Goal: Information Seeking & Learning: Learn about a topic

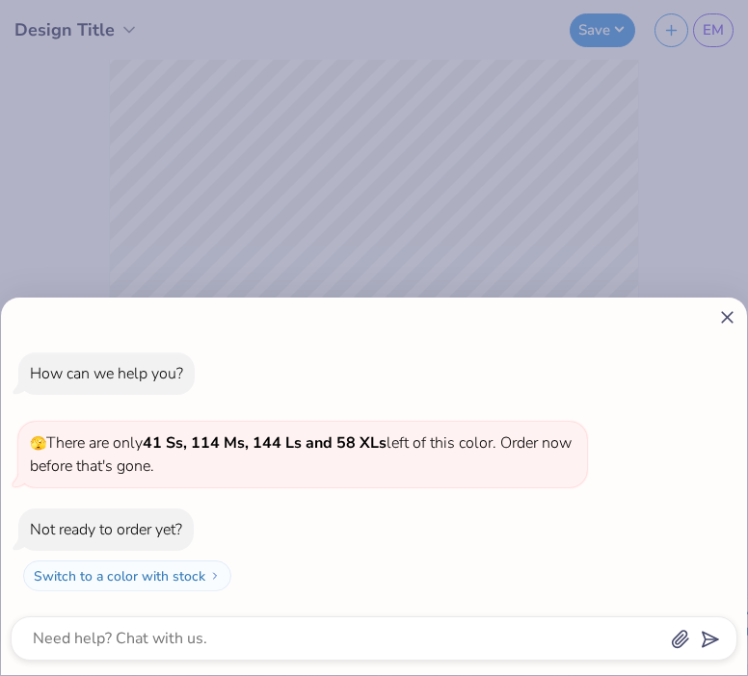
click at [727, 307] on icon at bounding box center [727, 317] width 20 height 20
type textarea "x"
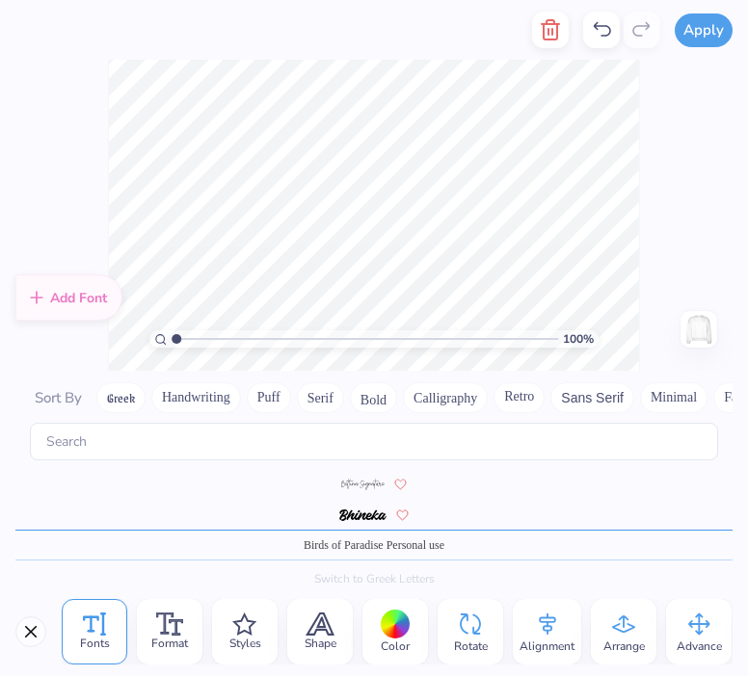
scroll to position [935, 0]
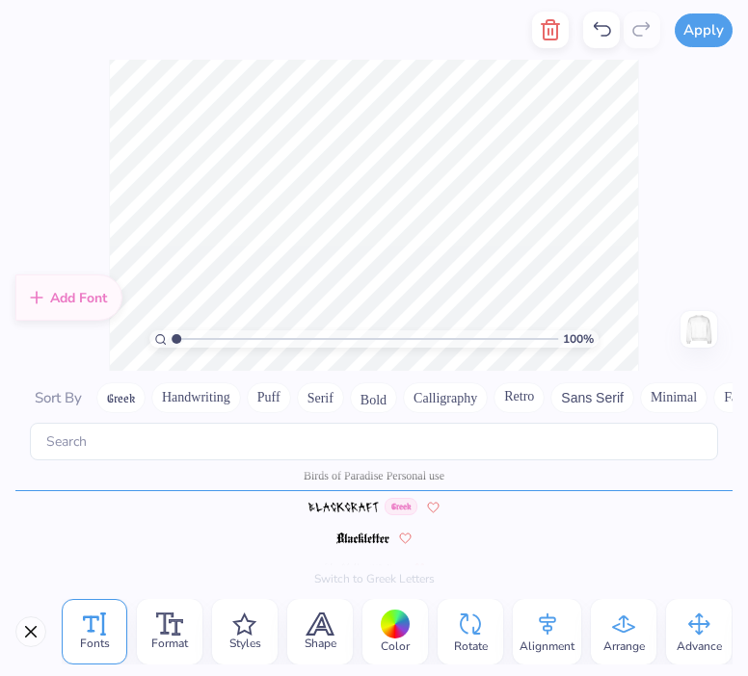
type textarea "Alpha"
type textarea "d"
type textarea "Delta Pi"
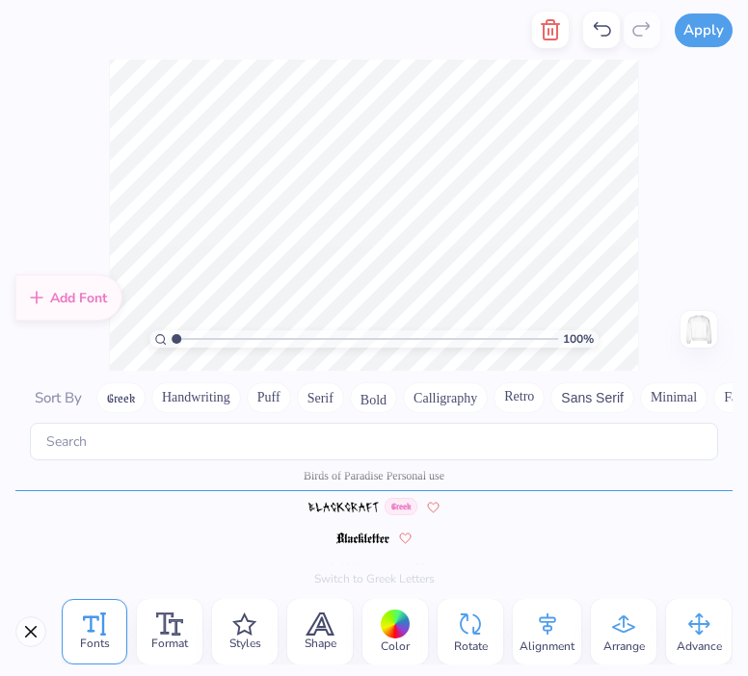
click at [638, 197] on div "100 %" at bounding box center [374, 216] width 530 height 530
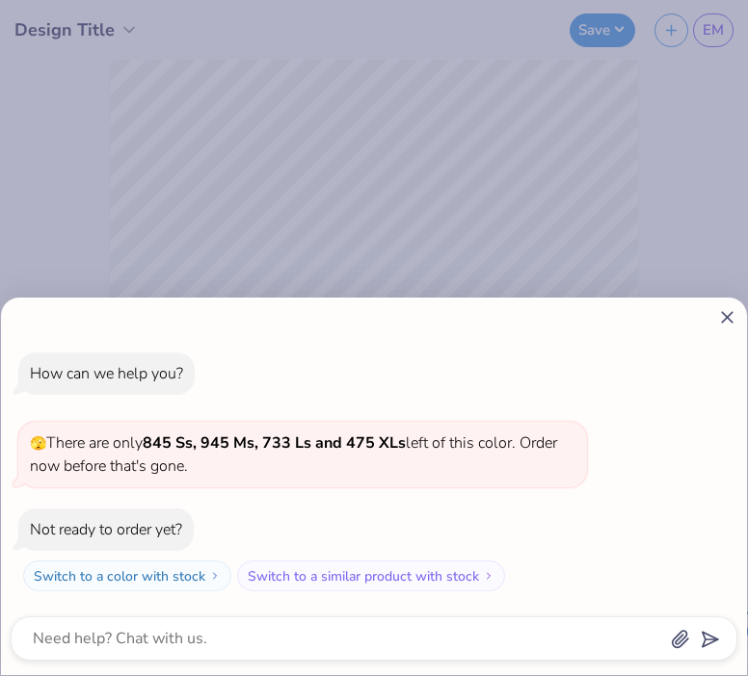
click at [728, 317] on line at bounding box center [727, 317] width 11 height 11
type textarea "x"
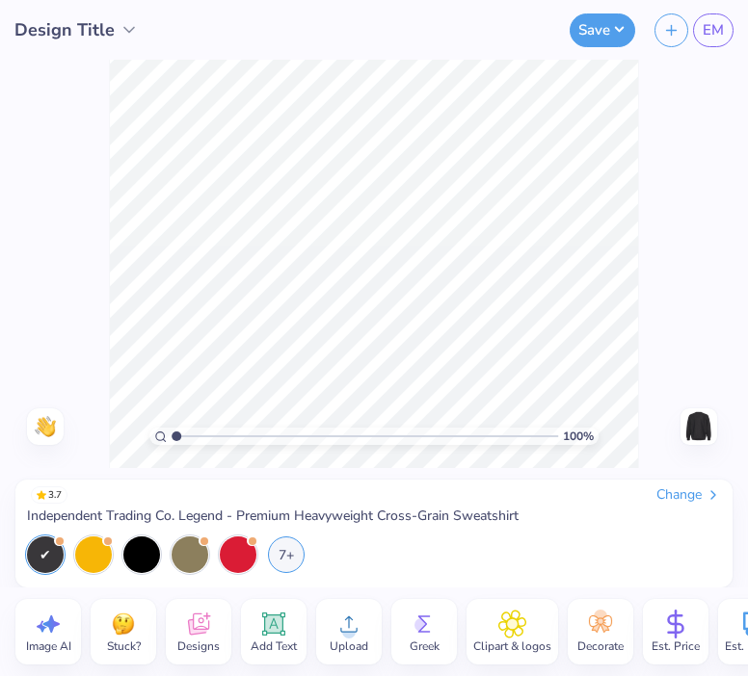
click at [698, 496] on div "Change" at bounding box center [688, 495] width 65 height 17
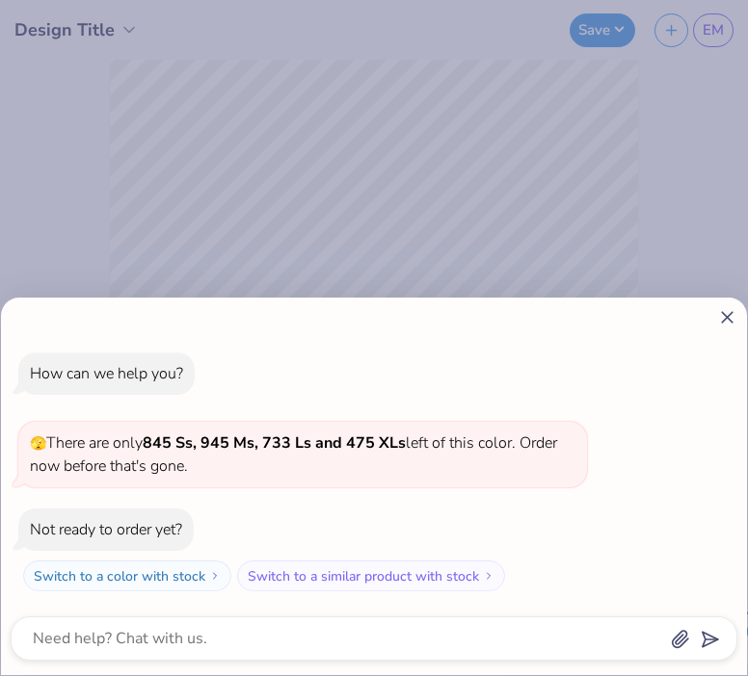
click at [724, 322] on icon at bounding box center [727, 317] width 20 height 20
type textarea "x"
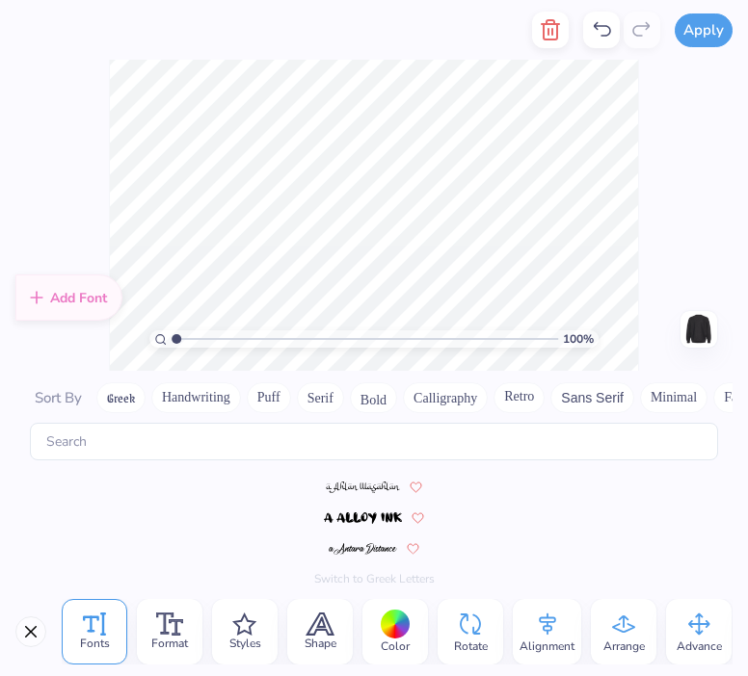
scroll to position [8951, 0]
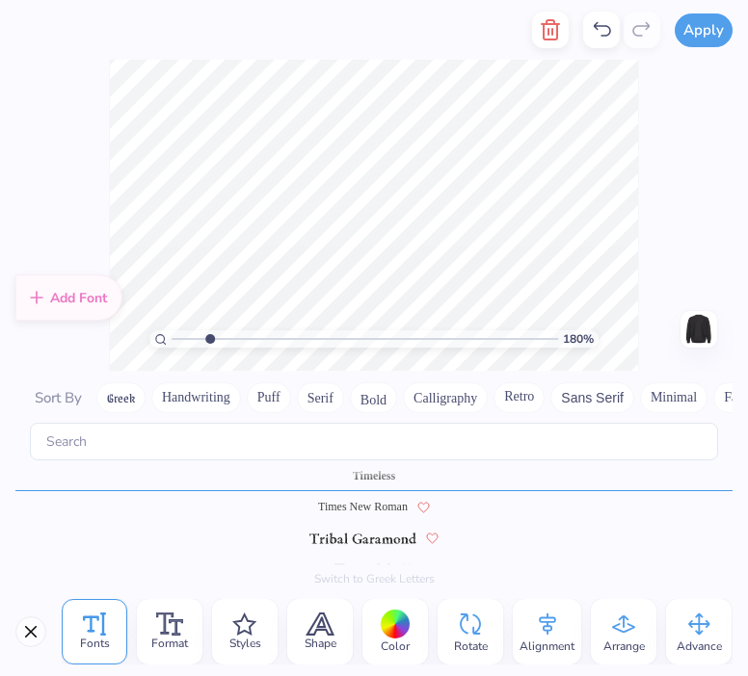
drag, startPoint x: 174, startPoint y: 336, endPoint x: 209, endPoint y: 336, distance: 34.7
click at [209, 336] on input "range" at bounding box center [364, 339] width 386 height 17
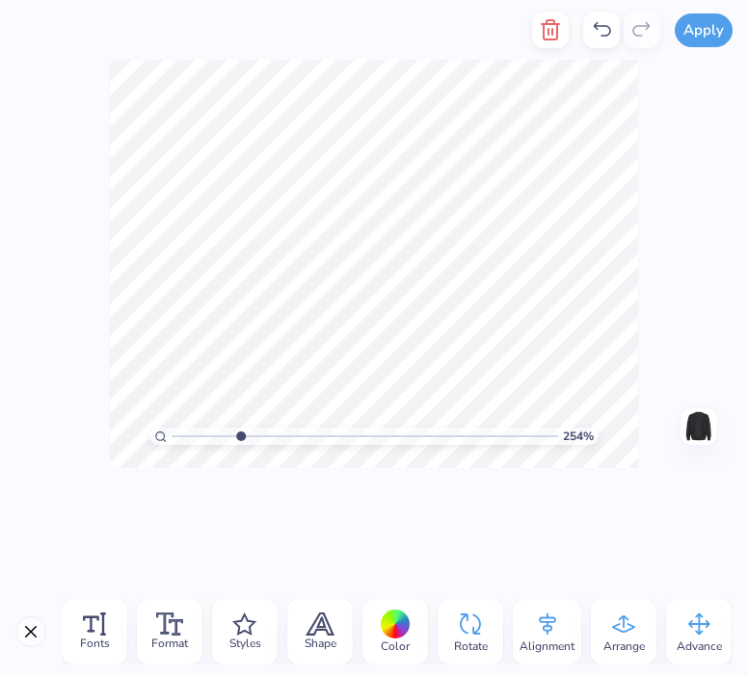
type input "1"
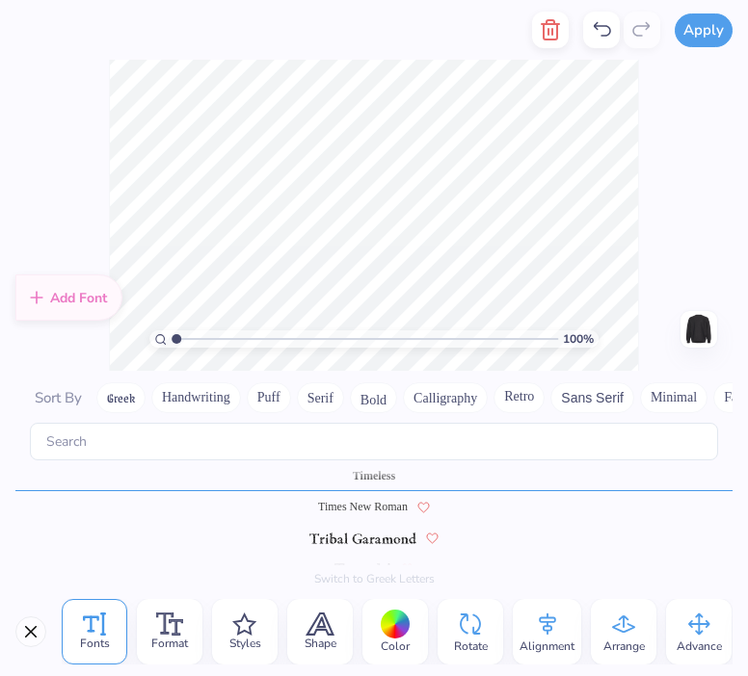
scroll to position [15, 4]
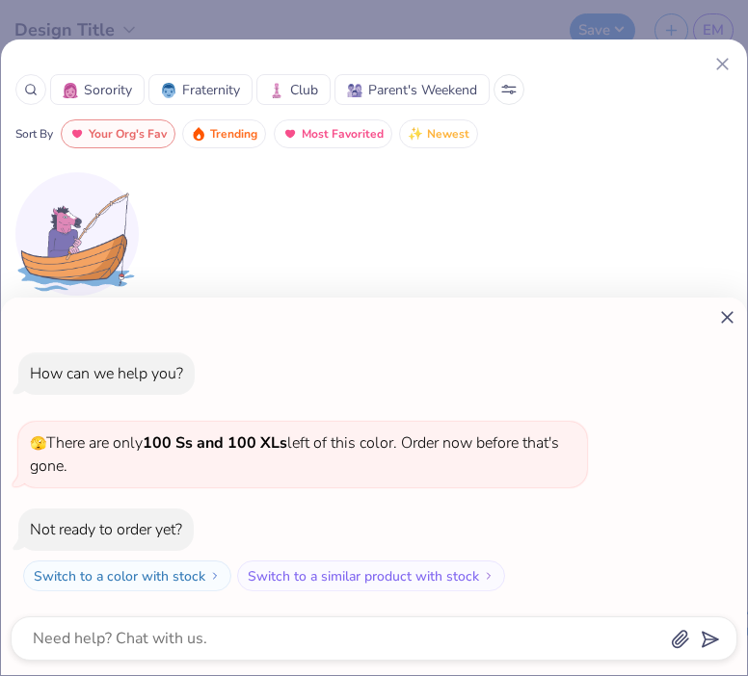
click at [722, 332] on div "How can we help you? 🫣 There are only 100 Ss and 100 XLs left of this color. Or…" at bounding box center [374, 487] width 746 height 378
click at [724, 325] on icon at bounding box center [727, 317] width 20 height 20
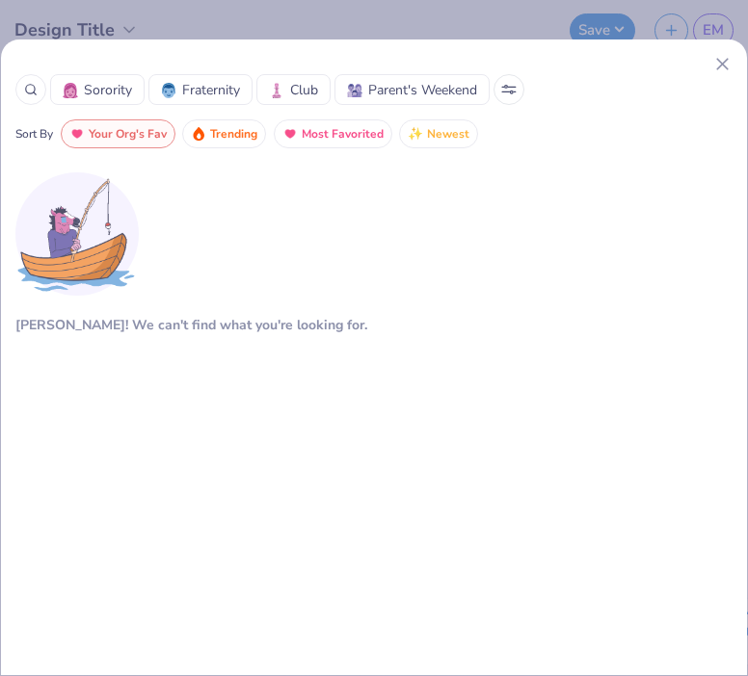
click at [724, 63] on icon at bounding box center [722, 64] width 20 height 20
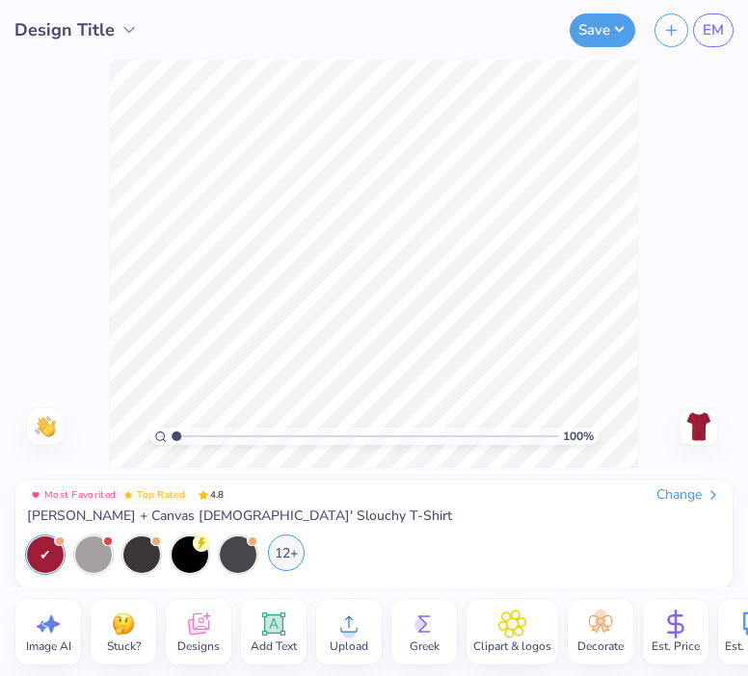
click at [300, 556] on div "12+" at bounding box center [286, 553] width 37 height 37
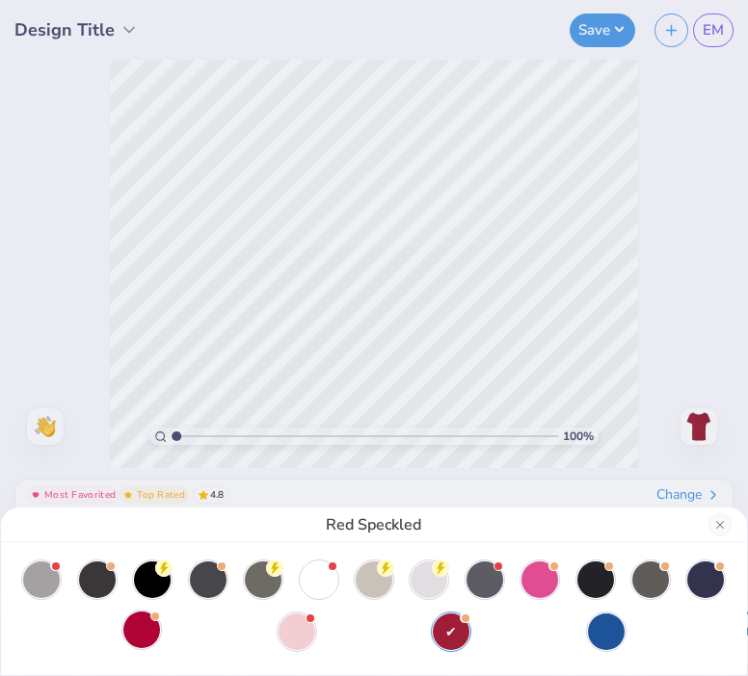
click at [139, 640] on div at bounding box center [141, 630] width 37 height 37
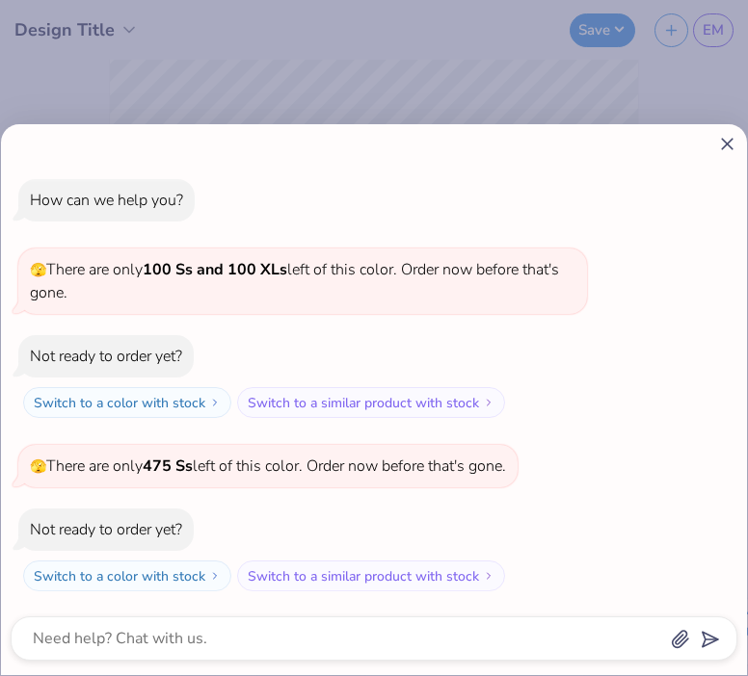
click at [724, 145] on icon at bounding box center [727, 144] width 20 height 20
type textarea "x"
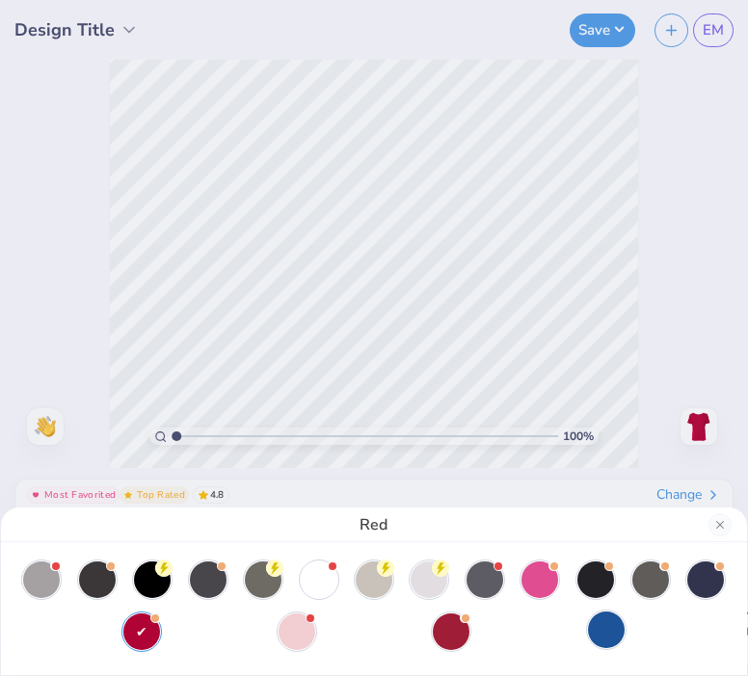
click at [606, 627] on div at bounding box center [606, 630] width 37 height 37
click at [716, 521] on button "Close" at bounding box center [719, 524] width 23 height 23
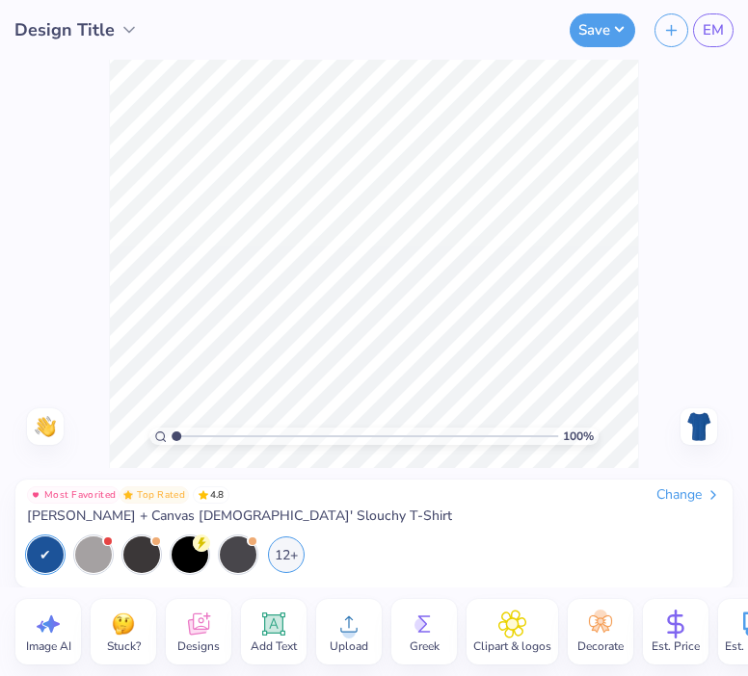
click at [208, 639] on span "Designs" at bounding box center [198, 646] width 42 height 15
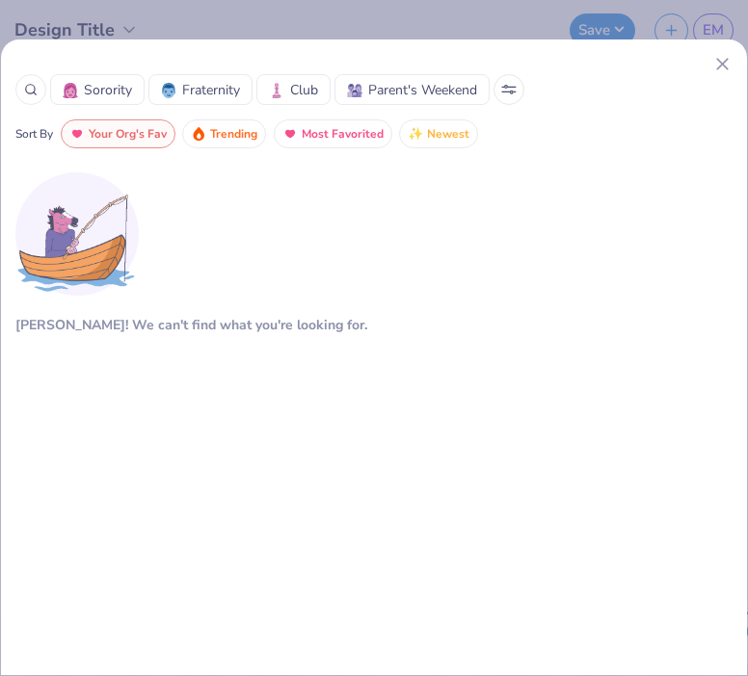
click at [507, 92] on icon at bounding box center [508, 90] width 15 height 10
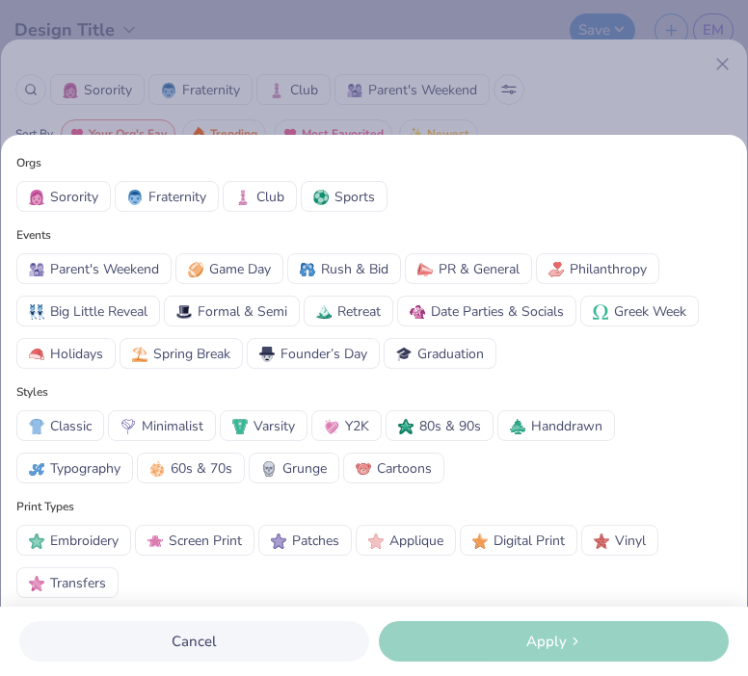
click at [578, 70] on div "Orgs Sorority Fraternity Club Sports Events Parent's Weekend Game Day Rush & Bi…" at bounding box center [374, 338] width 748 height 676
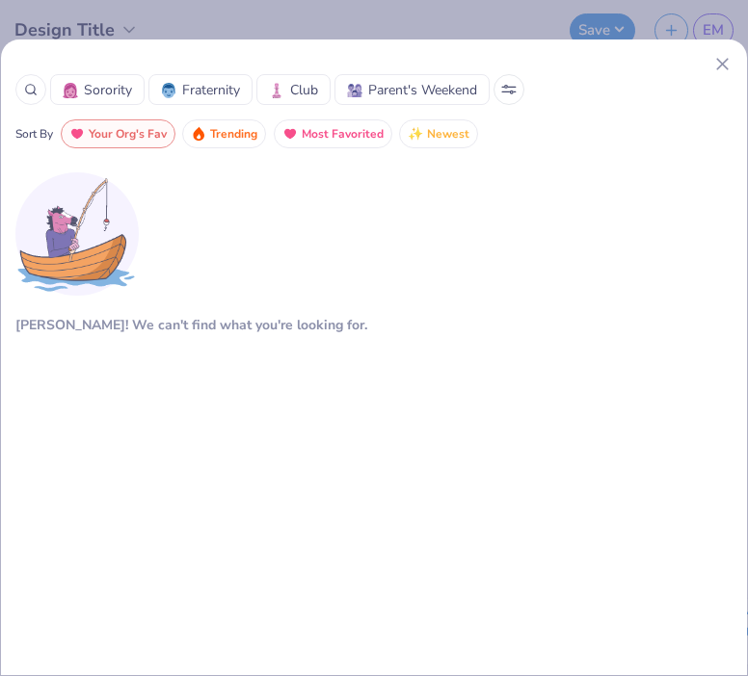
click at [32, 86] on icon at bounding box center [30, 89] width 13 height 13
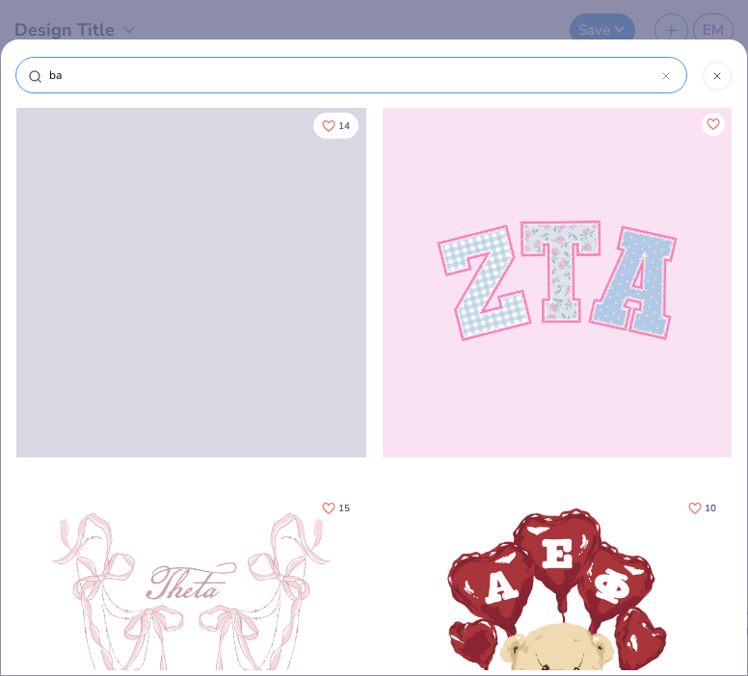
type input "bas"
type input "base"
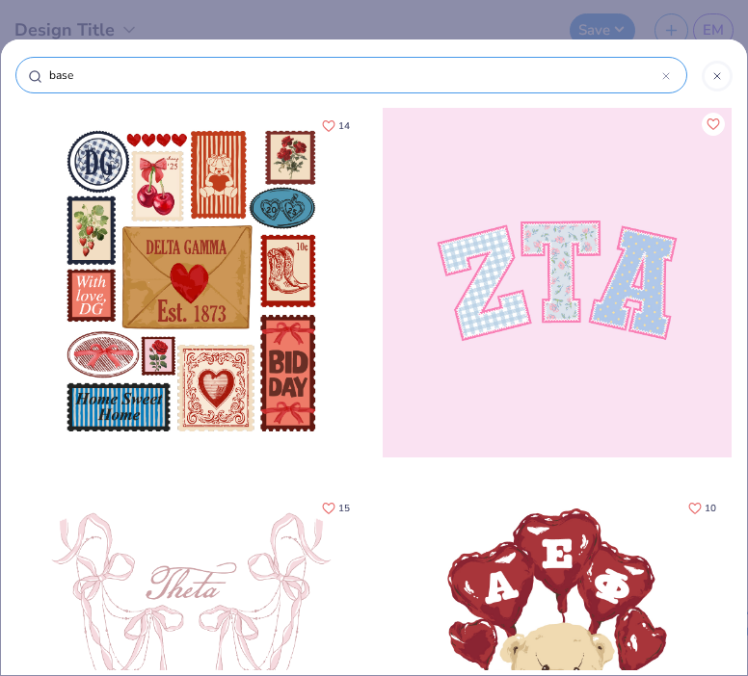
type input "baseb"
type input "baseba"
type input "basebal"
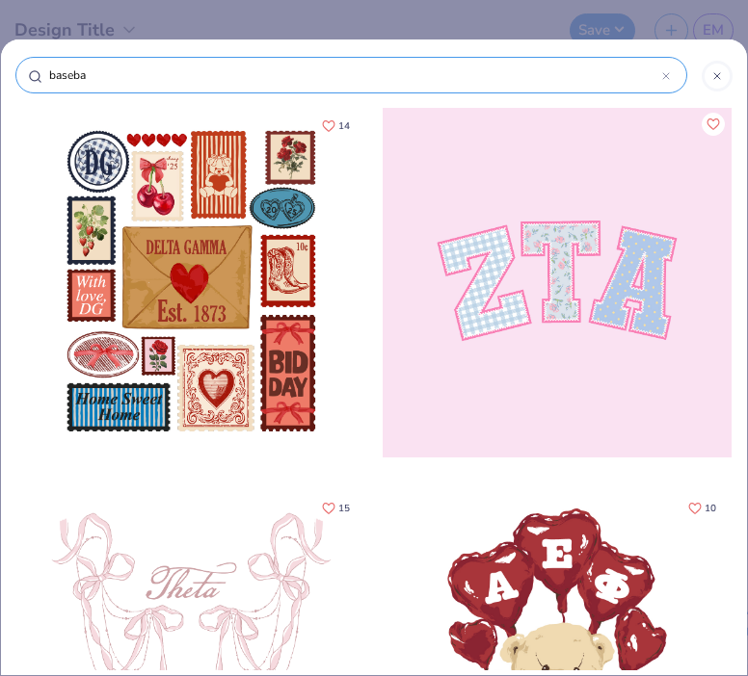
type input "basebal"
type input "baseball"
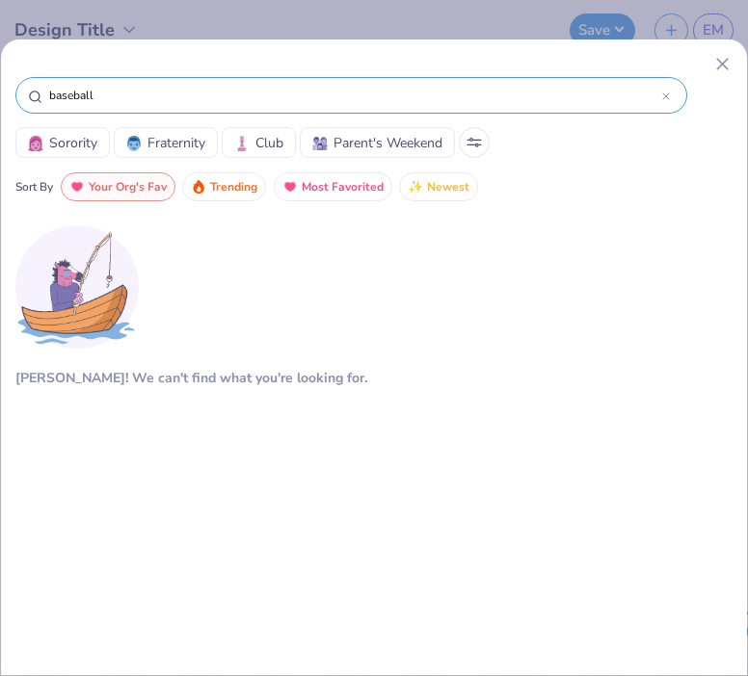
click at [139, 192] on span "Your Org's Fav" at bounding box center [128, 187] width 78 height 22
click at [252, 195] on span "Trending" at bounding box center [233, 187] width 47 height 22
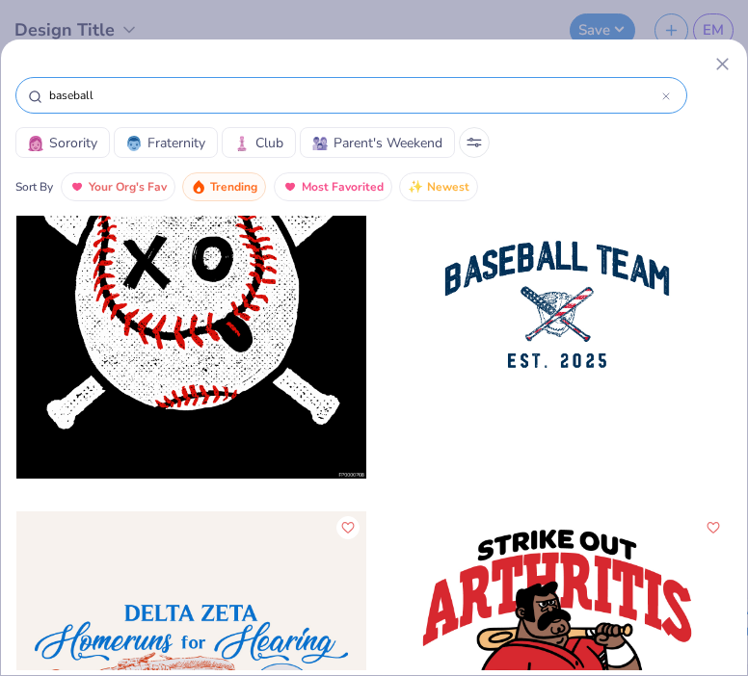
scroll to position [10609, 0]
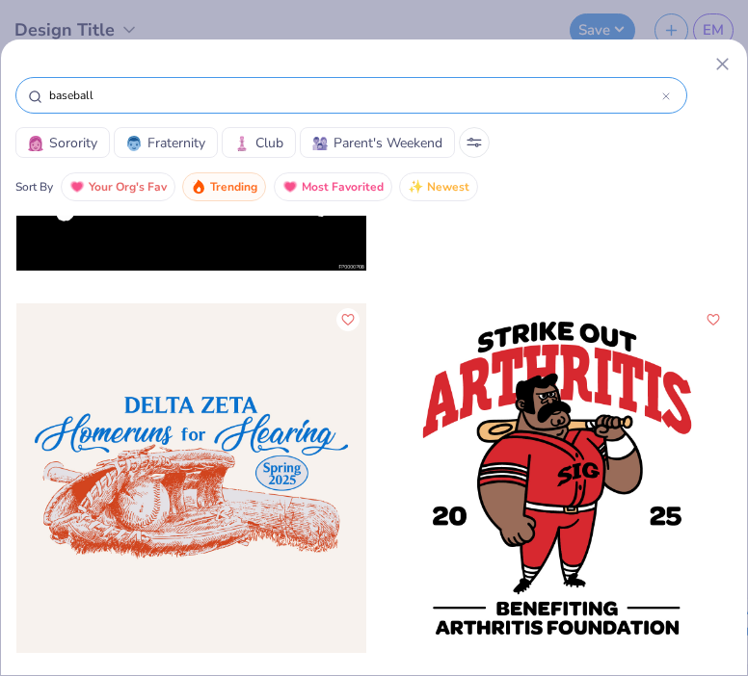
click at [312, 434] on div at bounding box center [190, 478] width 349 height 350
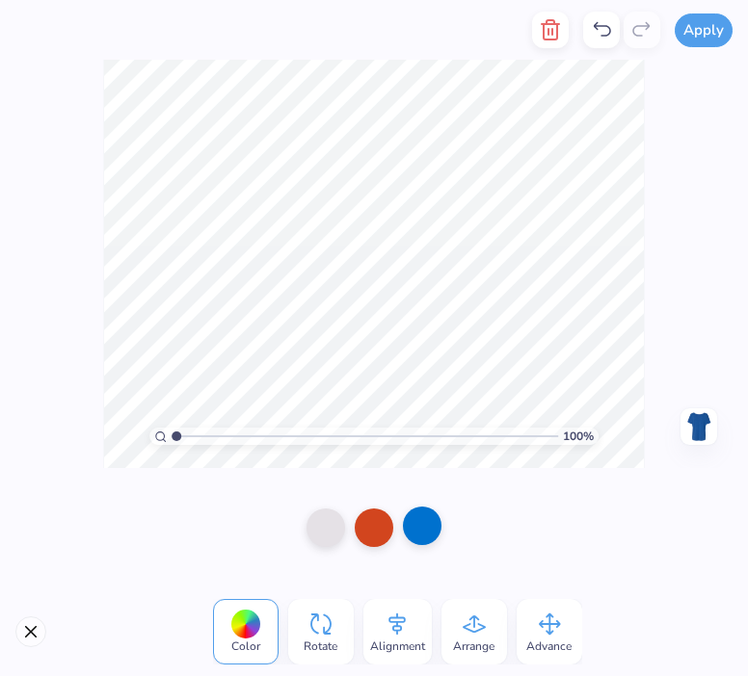
click at [412, 510] on div at bounding box center [422, 526] width 39 height 39
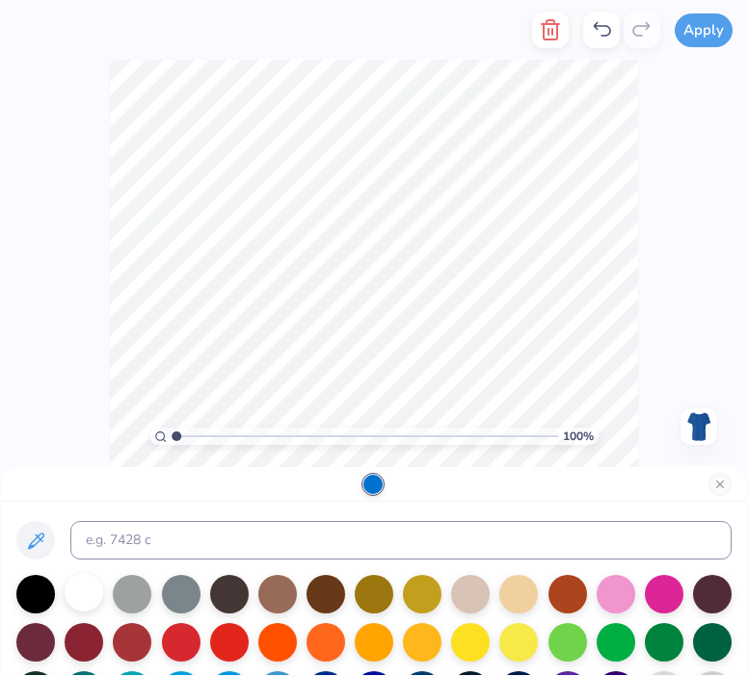
click at [96, 592] on div at bounding box center [84, 592] width 39 height 39
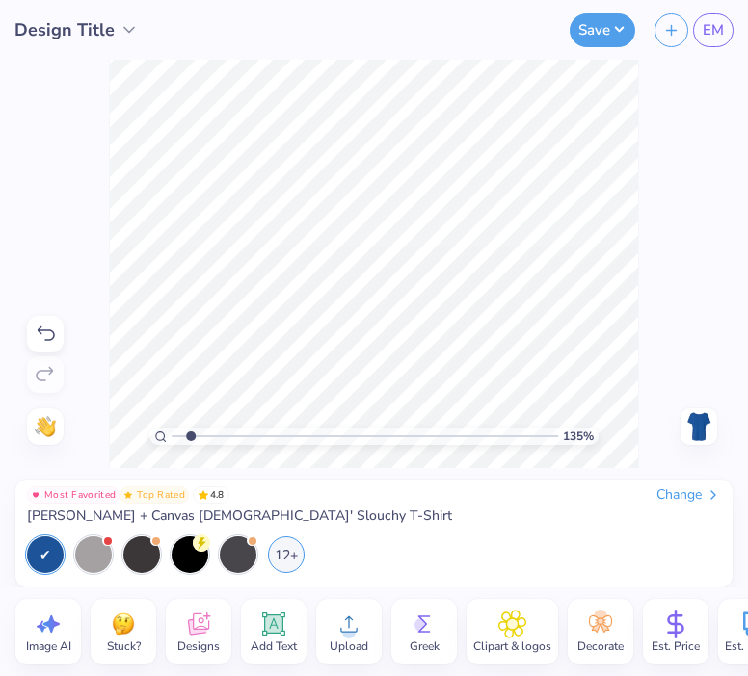
type input "1"
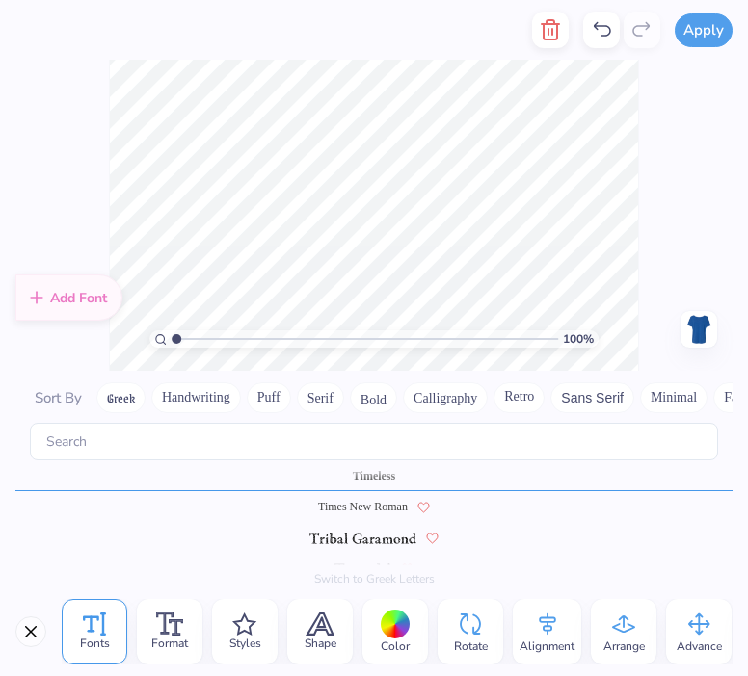
scroll to position [15, 6]
type textarea "D"
type textarea "a"
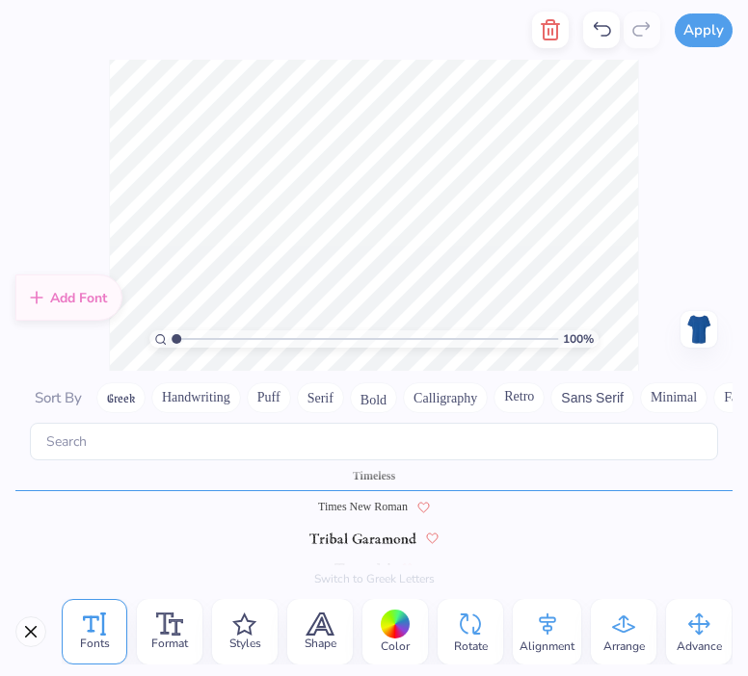
type textarea "ALPHA DELTA PI"
type textarea "Homerun Derby"
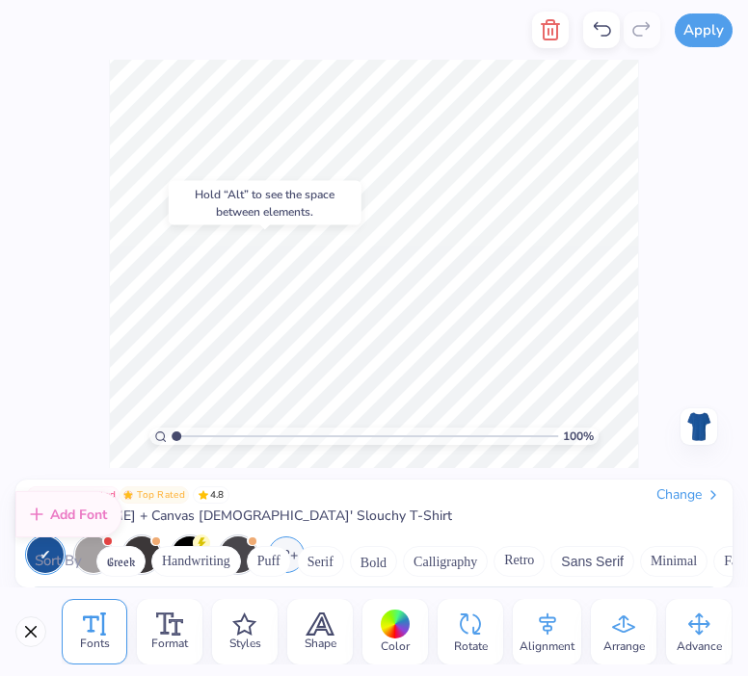
scroll to position [0, 0]
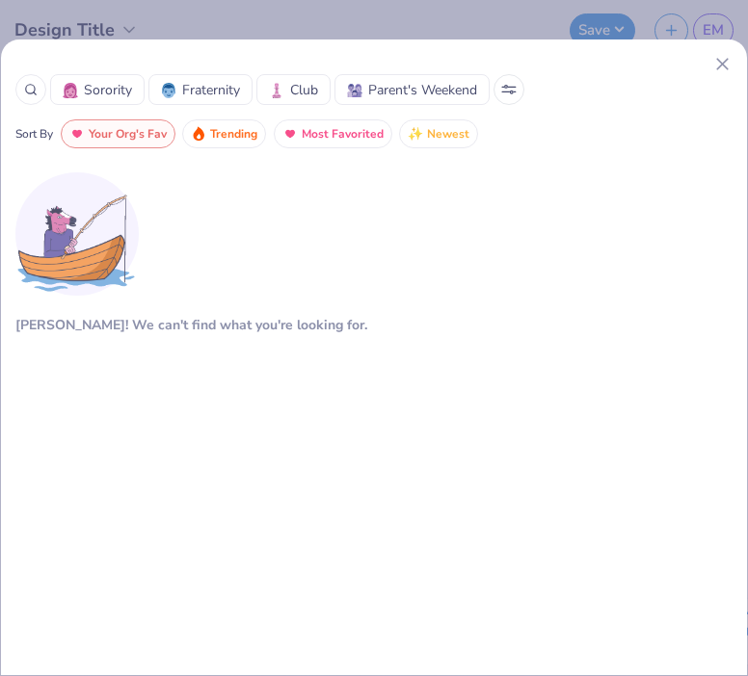
click at [156, 138] on span "Your Org's Fav" at bounding box center [128, 134] width 78 height 22
click at [238, 137] on span "Trending" at bounding box center [233, 134] width 47 height 22
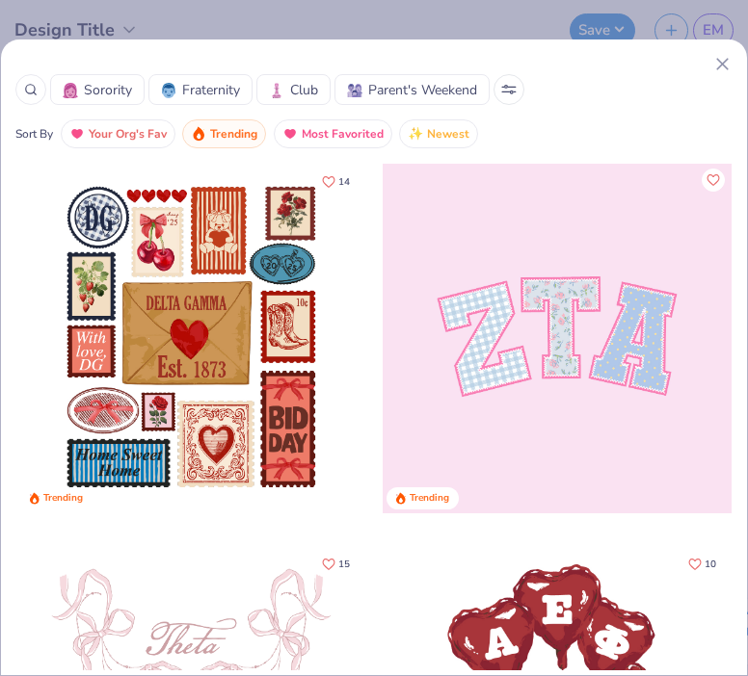
click at [341, 140] on span "Most Favorited" at bounding box center [343, 134] width 82 height 22
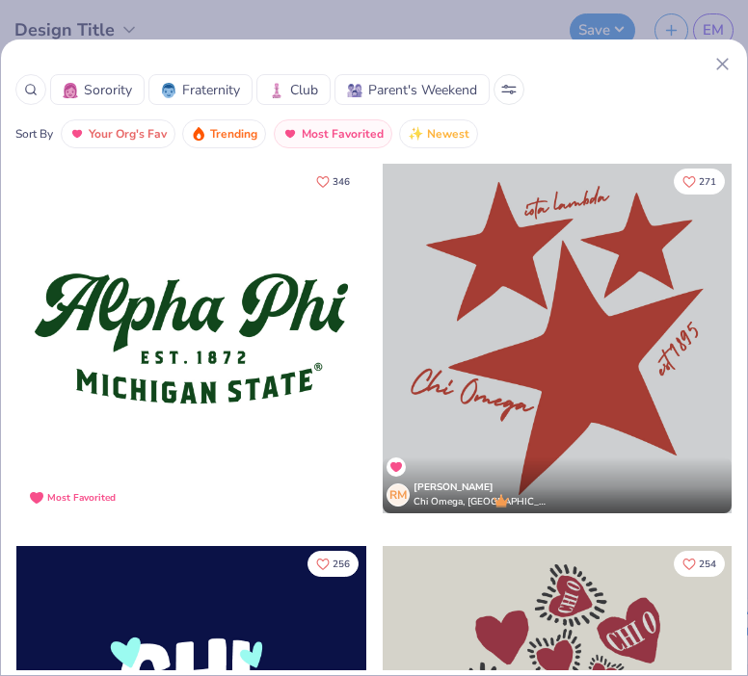
click at [234, 131] on span "Trending" at bounding box center [233, 134] width 47 height 22
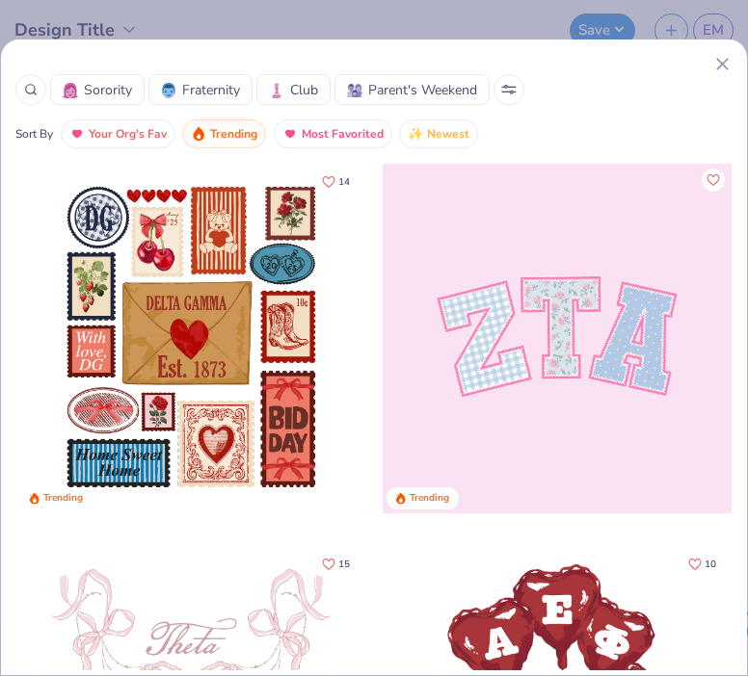
click at [427, 129] on span "Newest" at bounding box center [448, 134] width 42 height 22
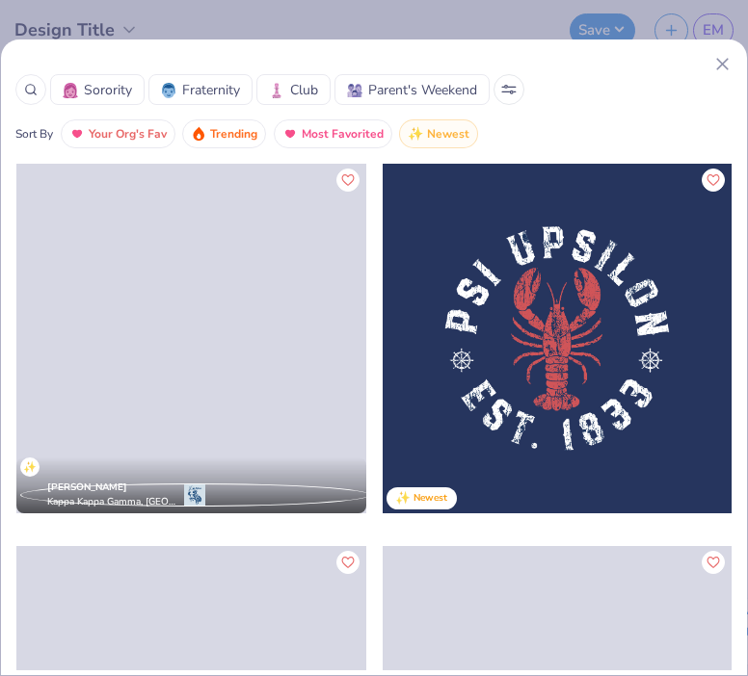
click at [27, 91] on icon at bounding box center [30, 89] width 13 height 13
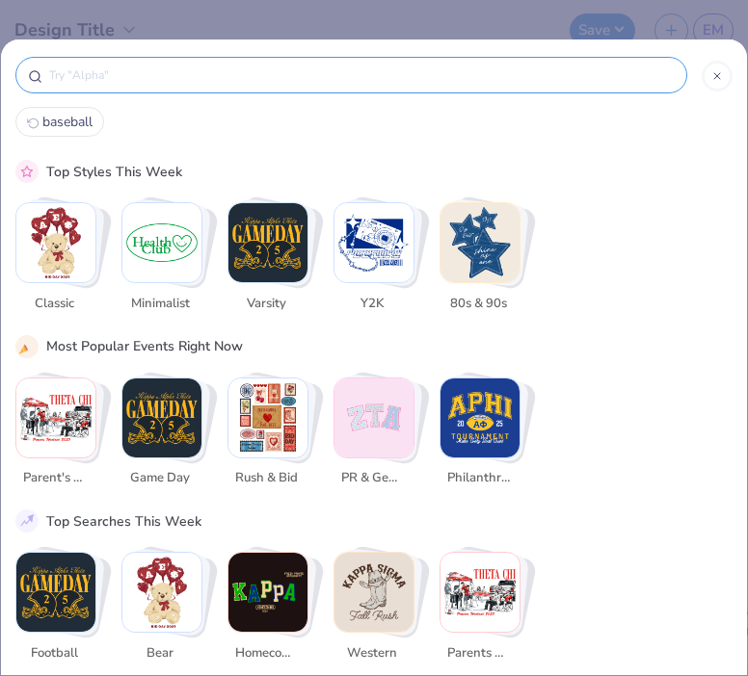
click at [62, 122] on span "baseball" at bounding box center [67, 122] width 50 height 18
type input "baseball"
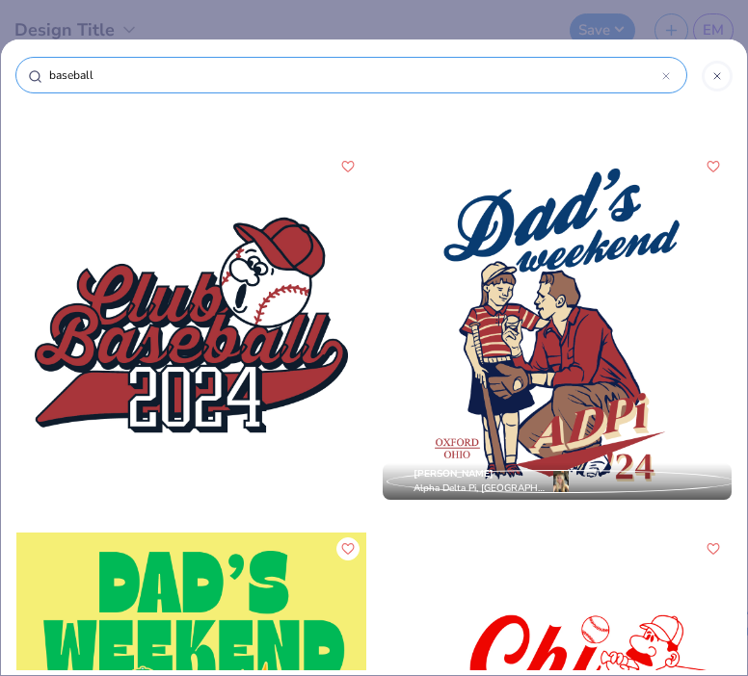
scroll to position [12183, 0]
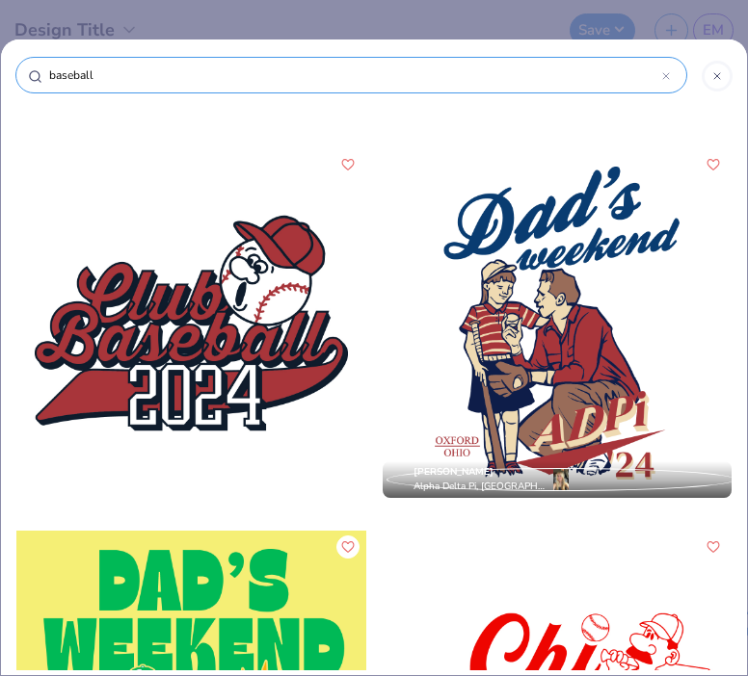
click at [696, 340] on div at bounding box center [556, 323] width 349 height 350
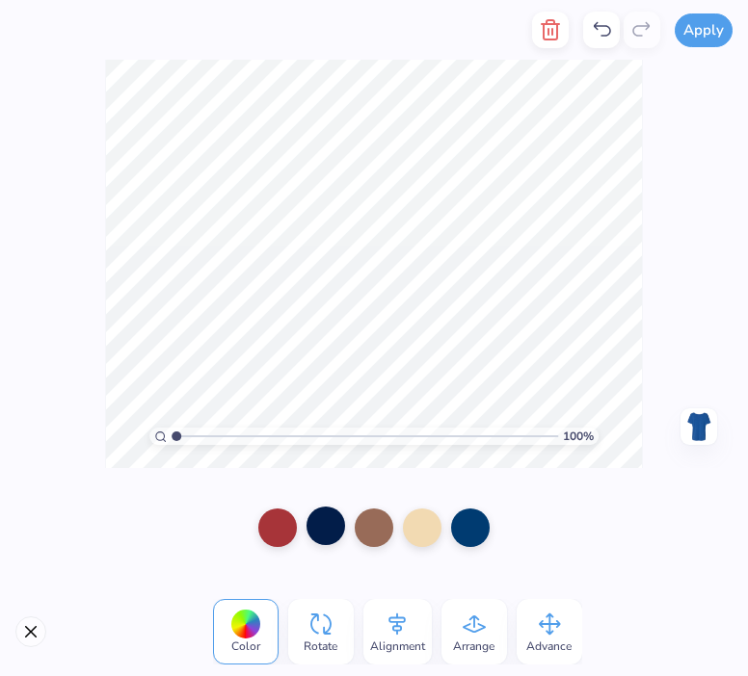
click at [328, 519] on div at bounding box center [325, 526] width 39 height 39
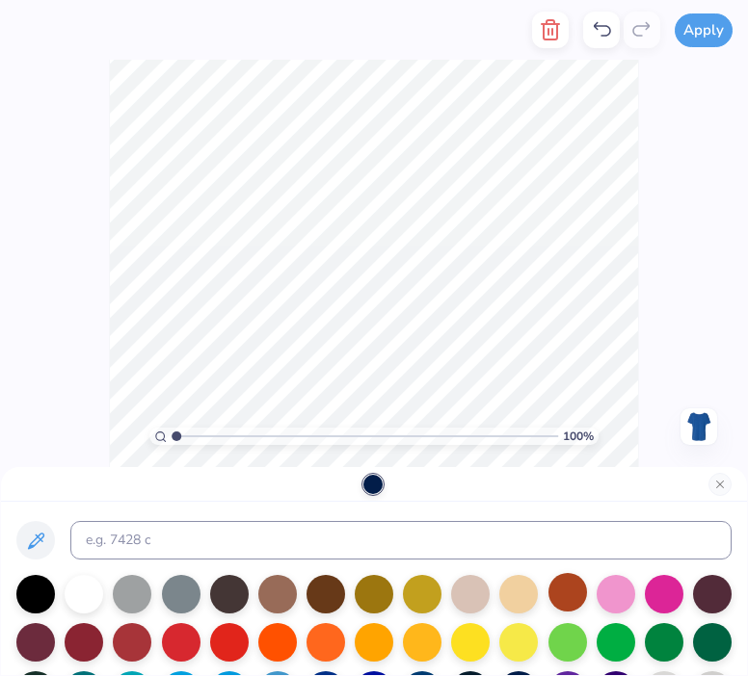
scroll to position [58, 0]
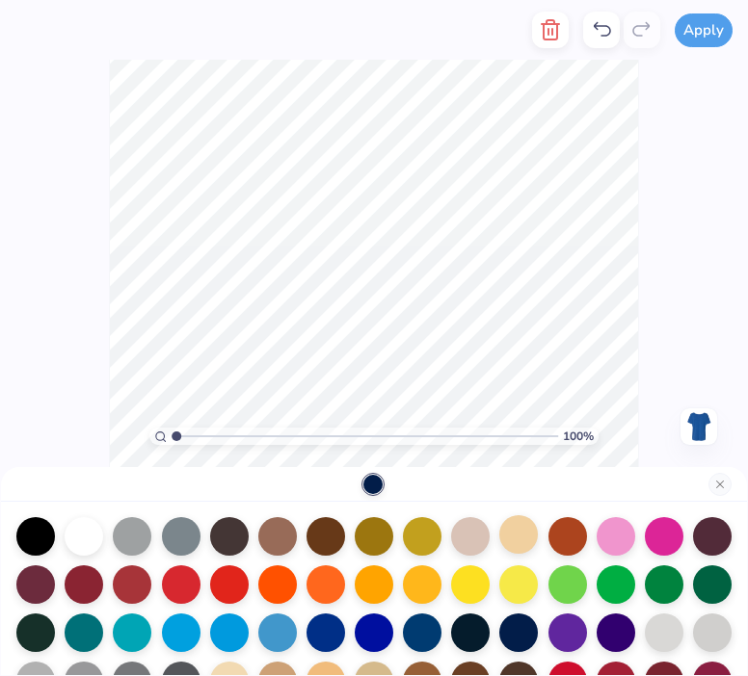
click at [538, 538] on div at bounding box center [518, 534] width 39 height 39
click at [592, 32] on icon at bounding box center [601, 29] width 23 height 23
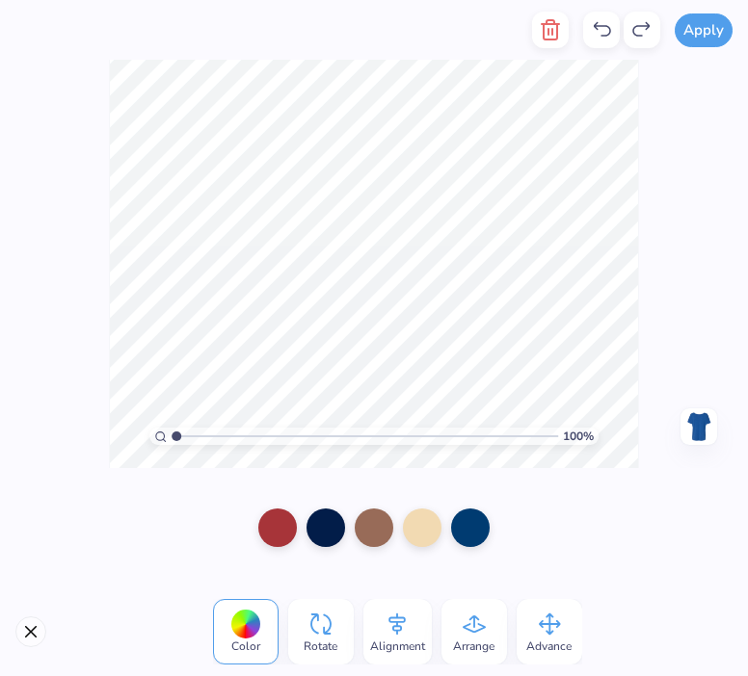
click at [653, 325] on div "100 % Need help? Chat with us. Back" at bounding box center [374, 264] width 748 height 408
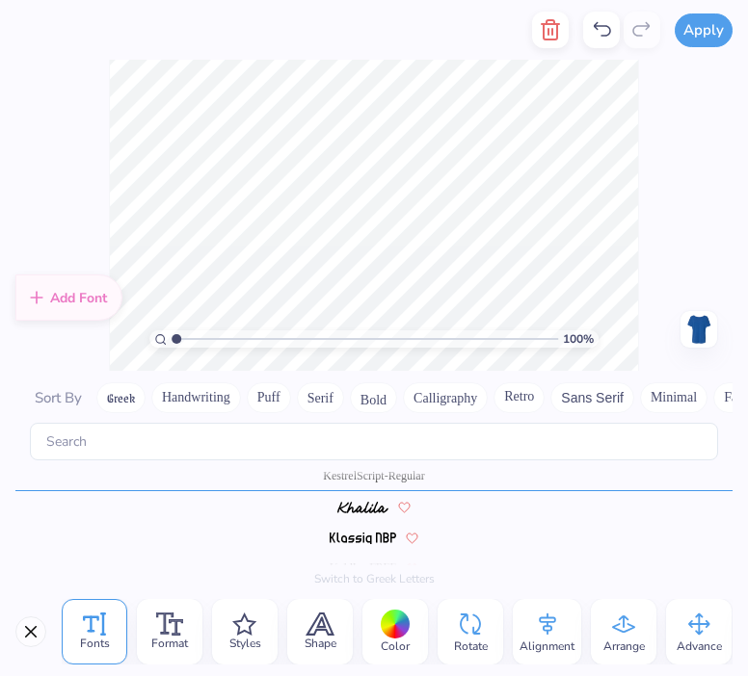
scroll to position [15, 2]
type textarea "Homerun"
type textarea "derby"
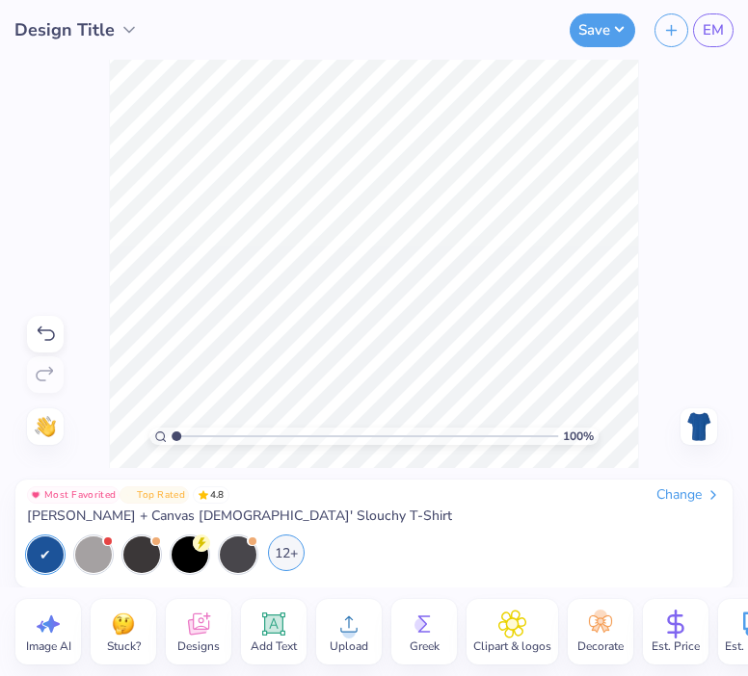
click at [280, 556] on div "12+" at bounding box center [286, 553] width 37 height 37
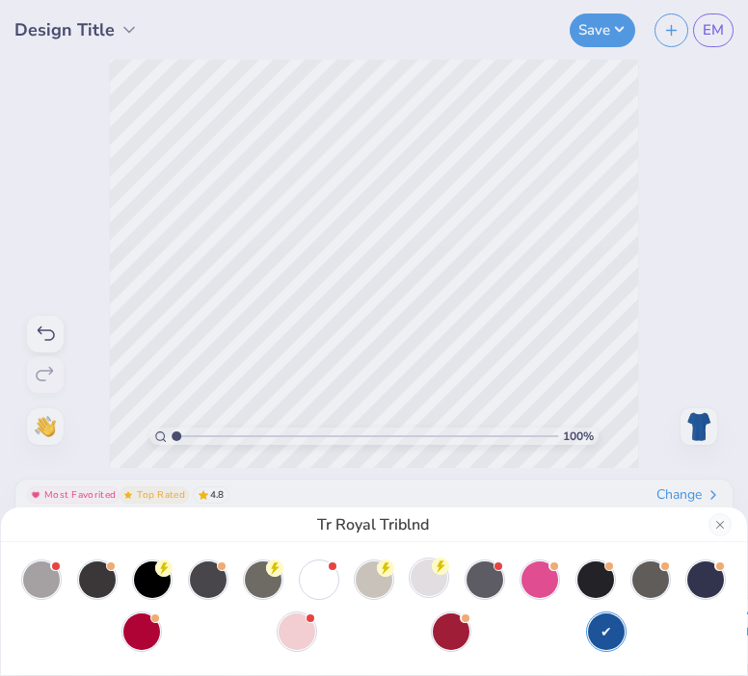
click at [433, 580] on div at bounding box center [428, 578] width 37 height 37
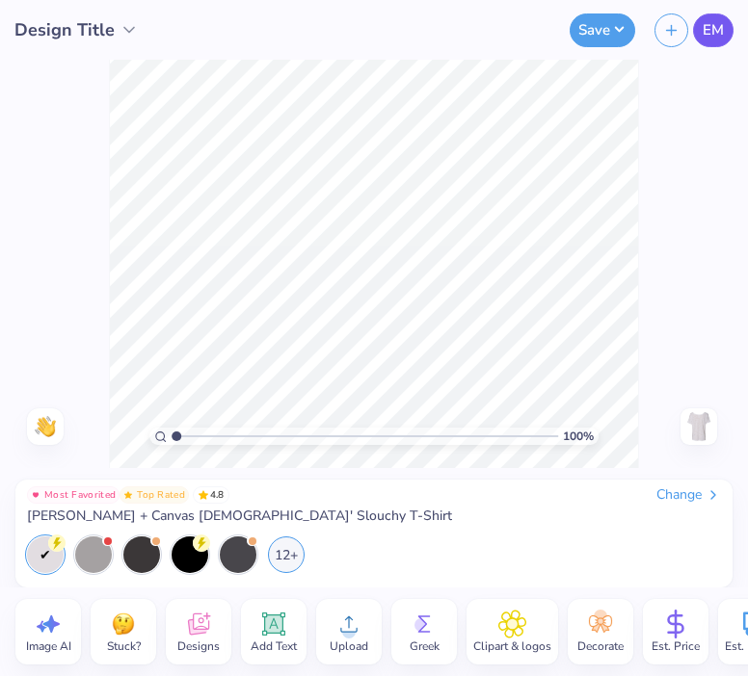
click at [731, 25] on link "EM" at bounding box center [713, 30] width 40 height 34
drag, startPoint x: 211, startPoint y: 615, endPoint x: 197, endPoint y: 616, distance: 13.5
click at [197, 616] on icon at bounding box center [198, 624] width 29 height 29
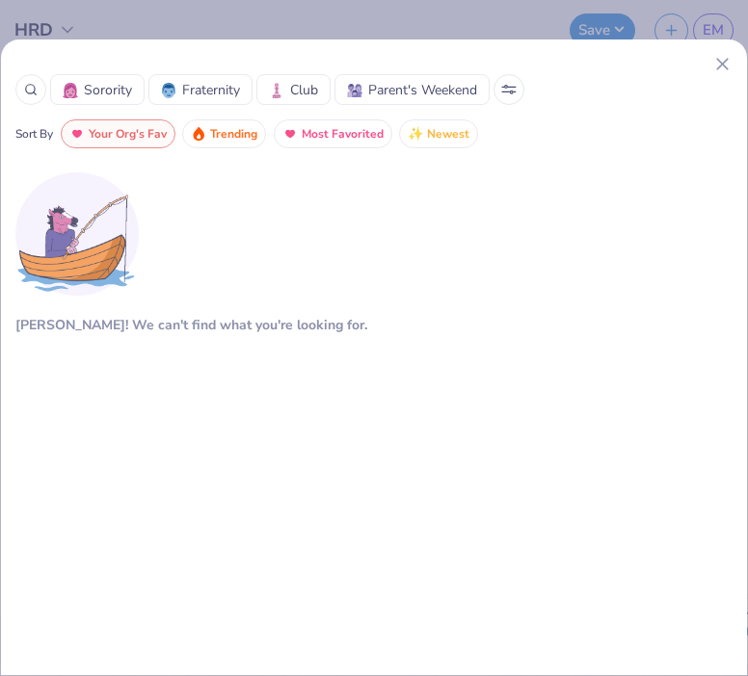
click at [234, 128] on span "Trending" at bounding box center [233, 134] width 47 height 22
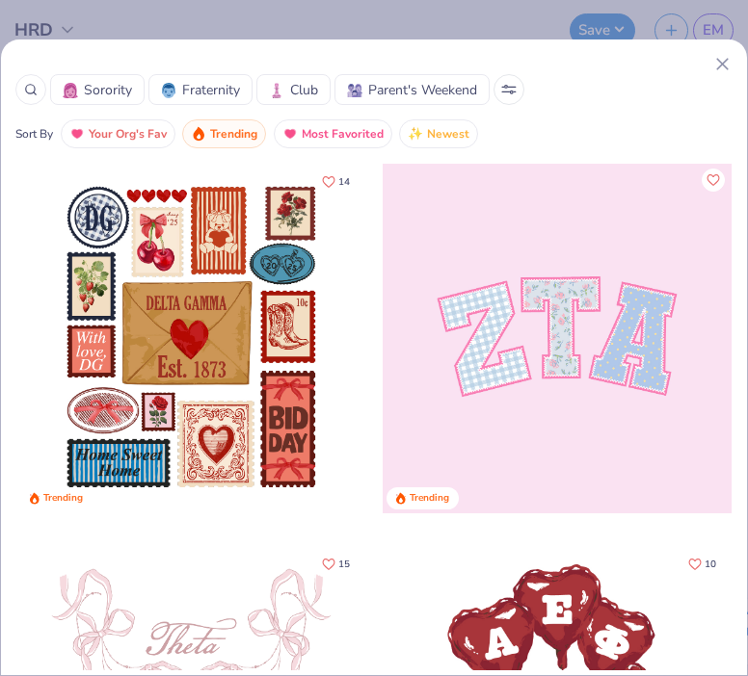
click at [23, 80] on div at bounding box center [30, 89] width 31 height 31
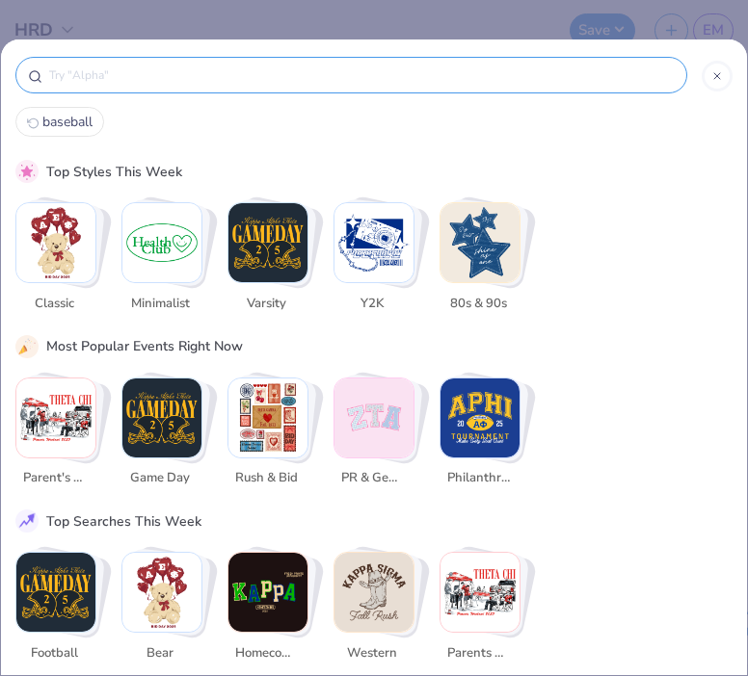
click at [72, 125] on span "baseball" at bounding box center [67, 122] width 50 height 18
type input "baseball"
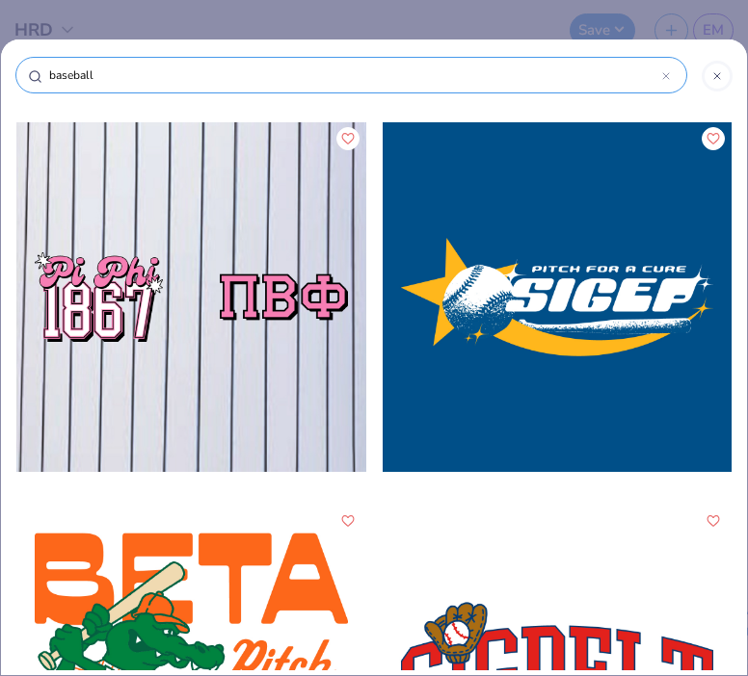
scroll to position [1923, 0]
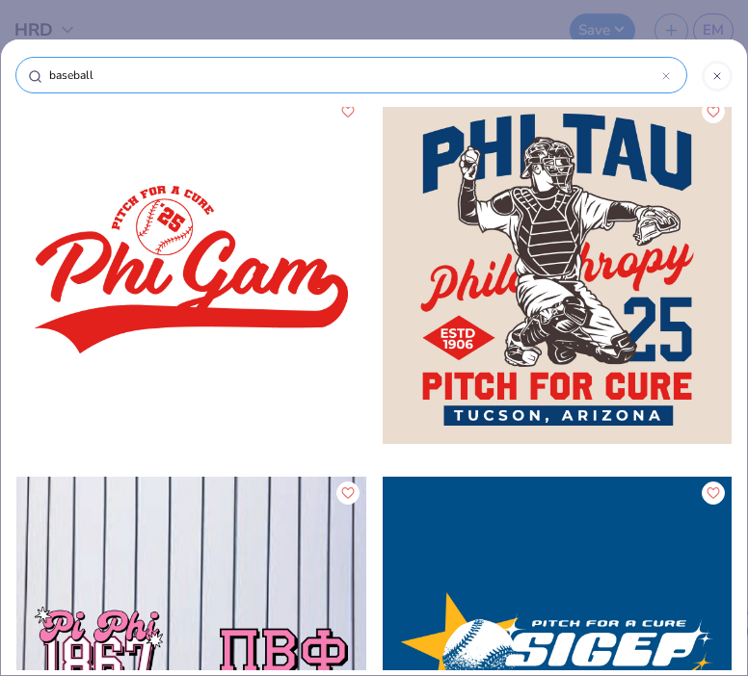
click at [549, 298] on div at bounding box center [556, 270] width 349 height 350
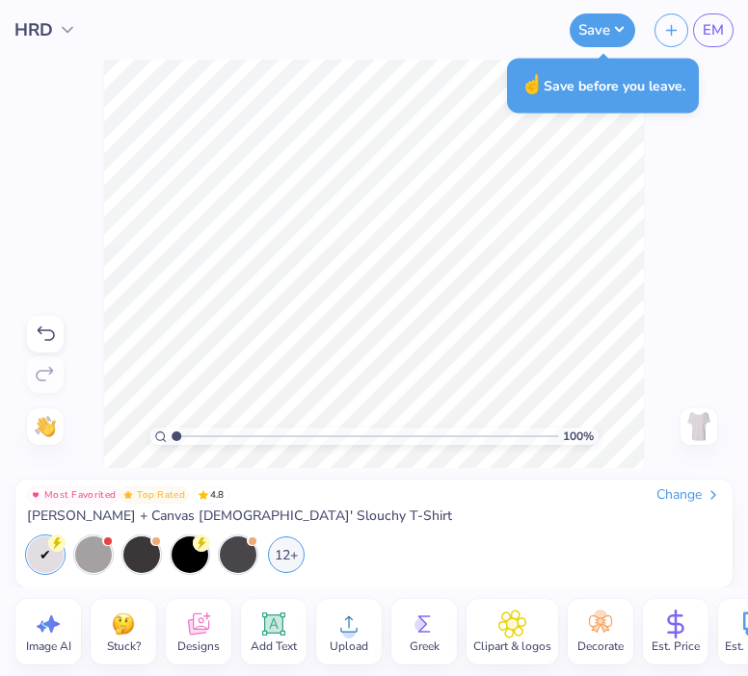
click at [180, 639] on span "Designs" at bounding box center [198, 646] width 42 height 15
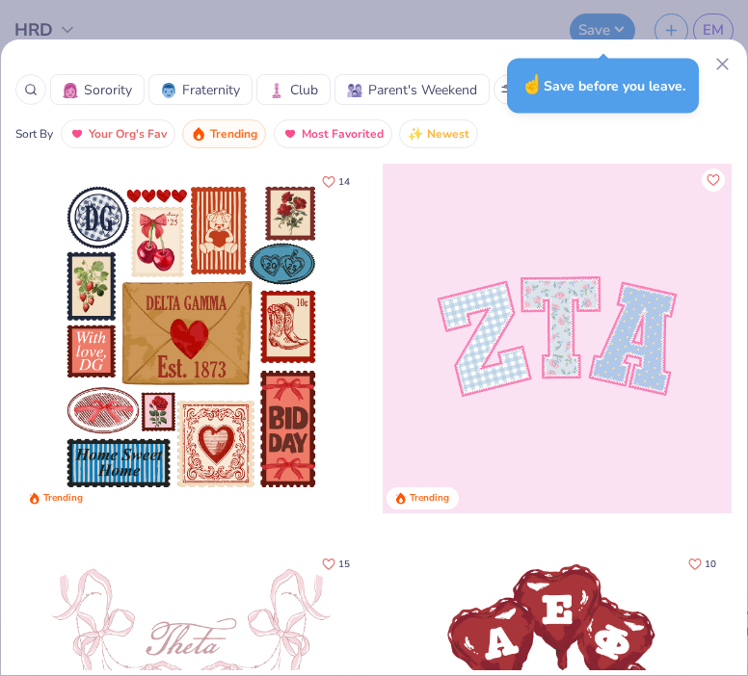
click at [501, 92] on div "☝️ Save before you leave." at bounding box center [602, 85] width 203 height 66
click at [23, 97] on div at bounding box center [30, 89] width 31 height 31
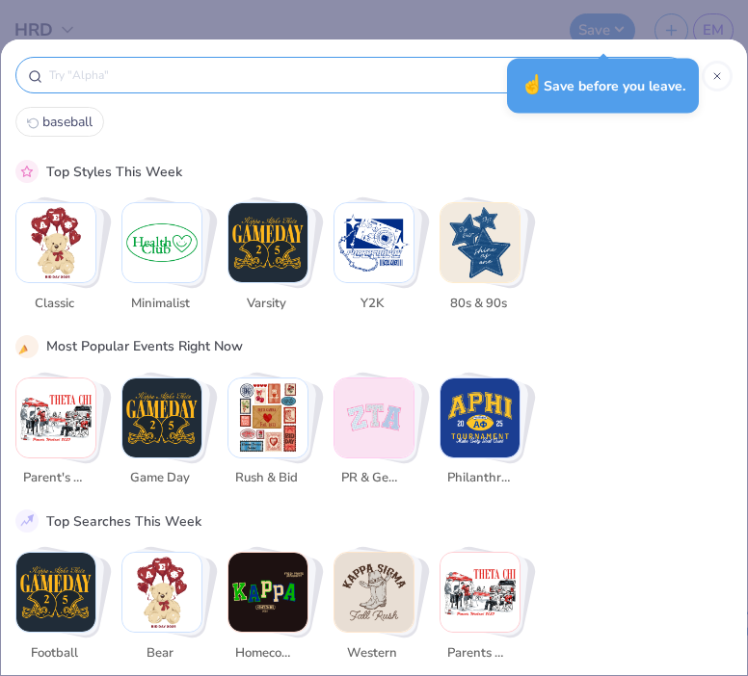
click at [90, 127] on span "baseball" at bounding box center [67, 122] width 50 height 18
type input "baseball"
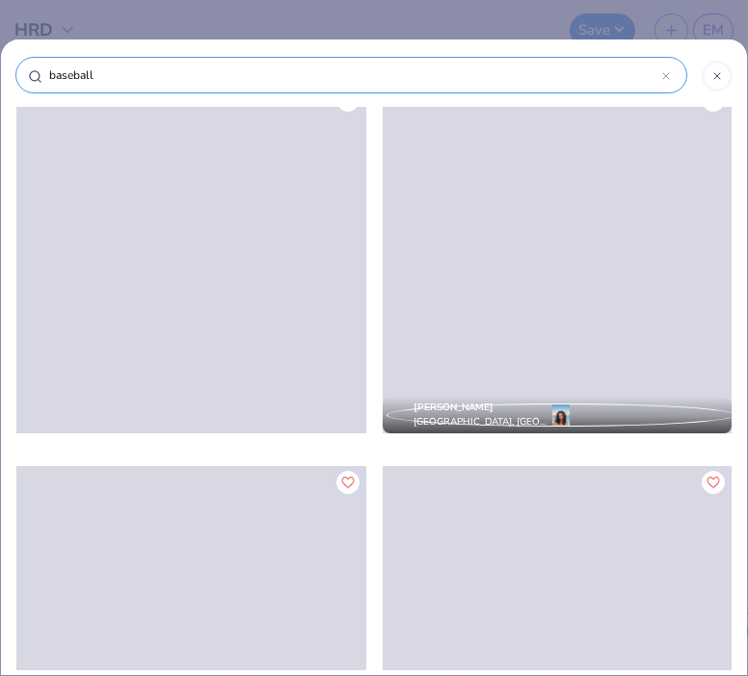
scroll to position [18361, 0]
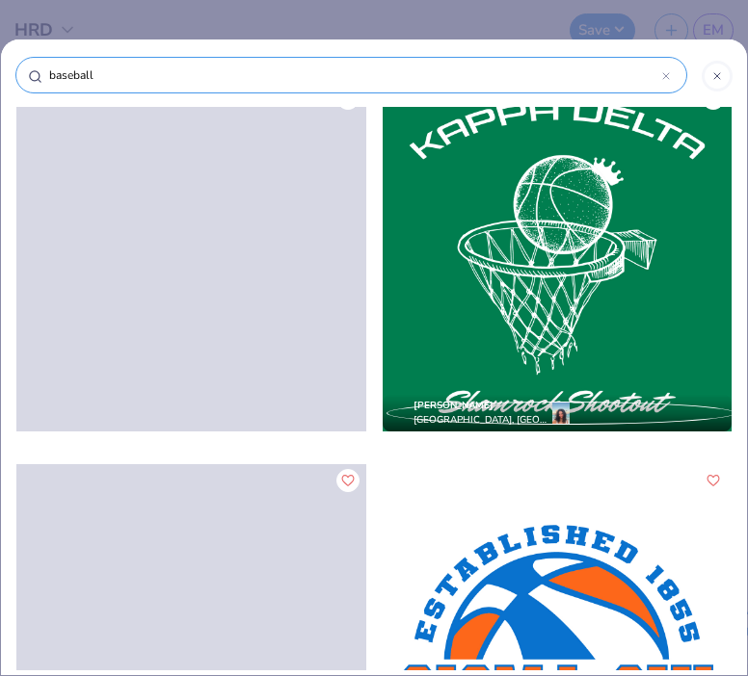
click at [673, 78] on div "baseball" at bounding box center [350, 75] width 671 height 37
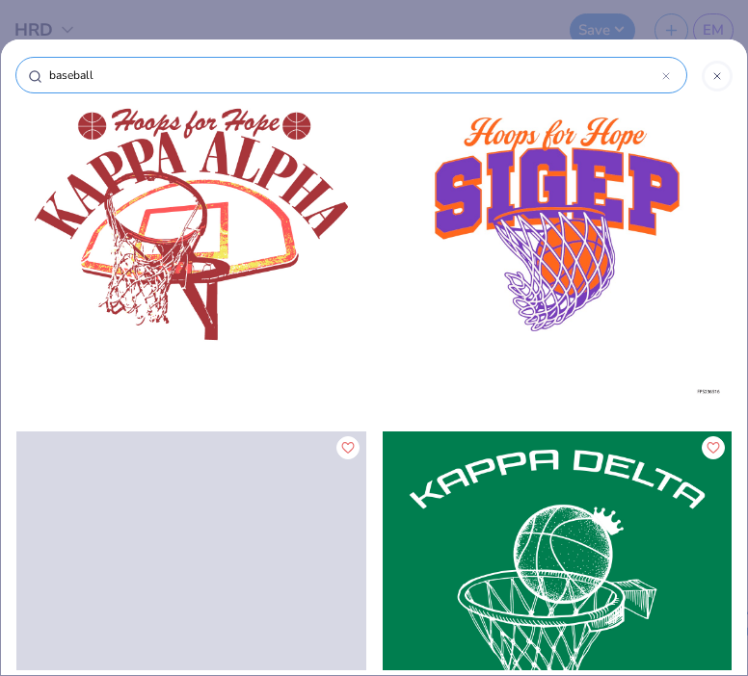
click at [663, 75] on icon at bounding box center [666, 76] width 8 height 8
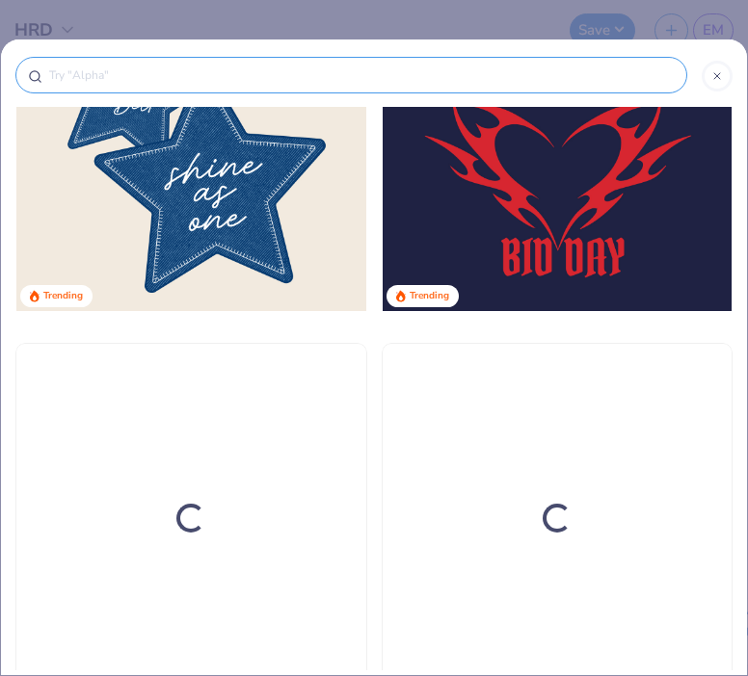
scroll to position [5494, 0]
click at [663, 75] on input "text" at bounding box center [360, 75] width 627 height 19
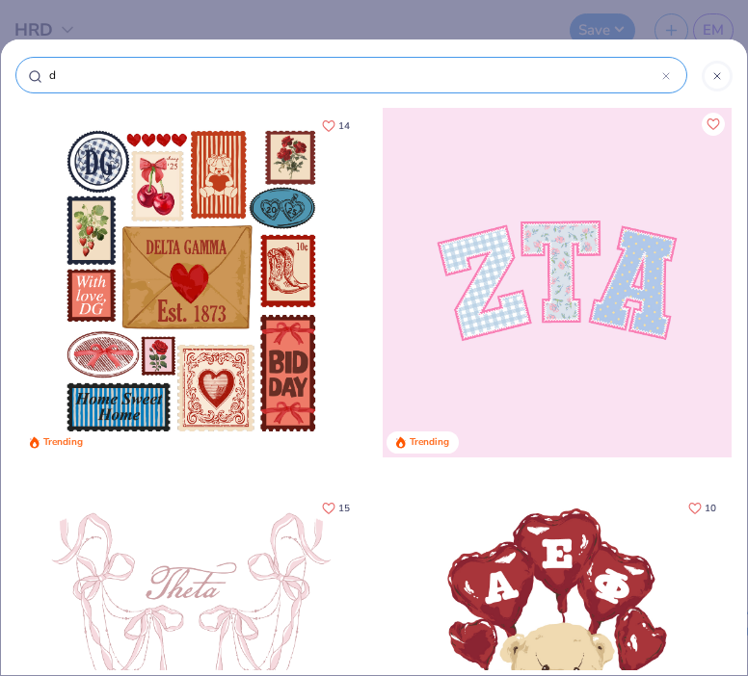
type input "di"
type input "dia"
type input "diam"
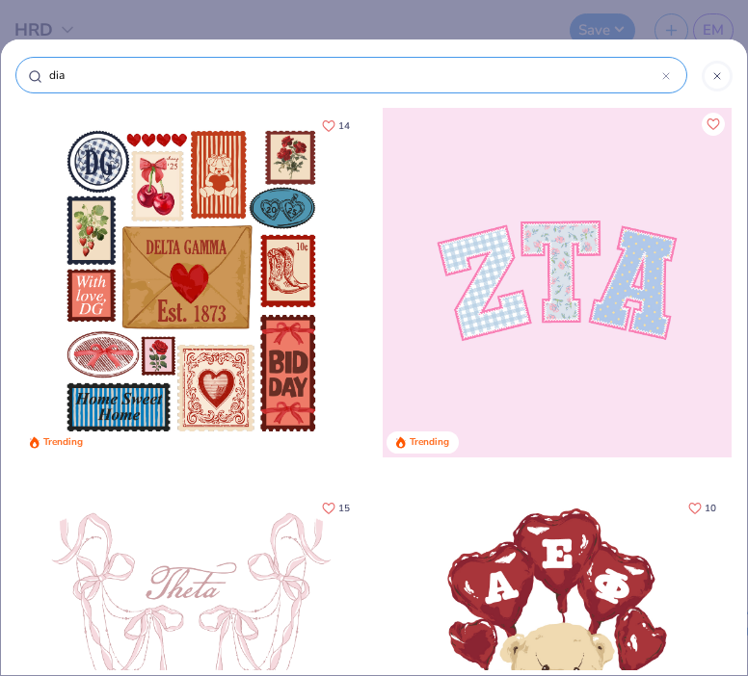
type input "diam"
type input "diamo"
type input "diamon"
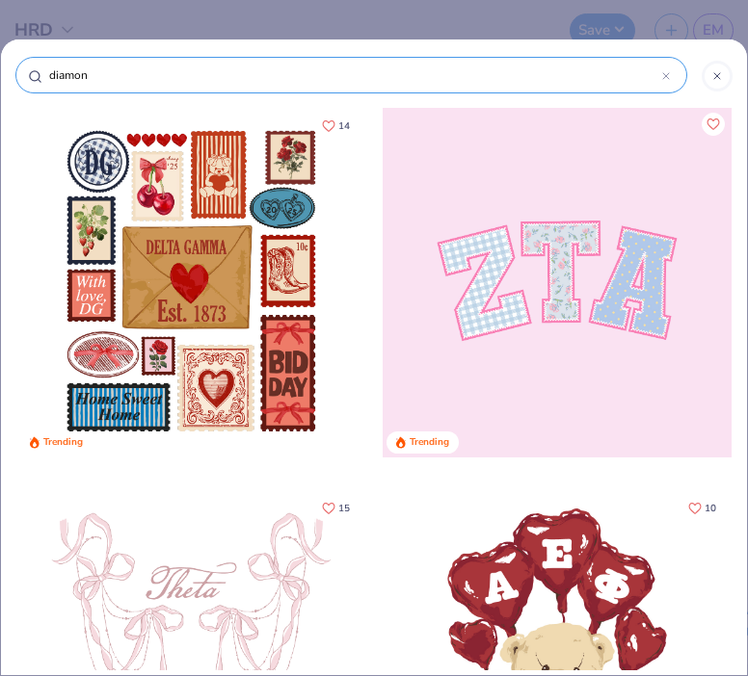
type input "diamond"
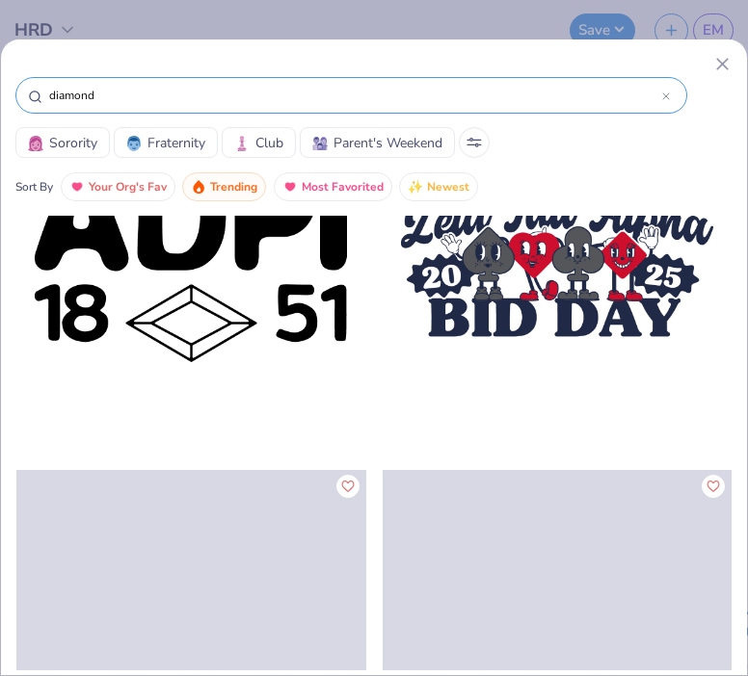
scroll to position [975, 0]
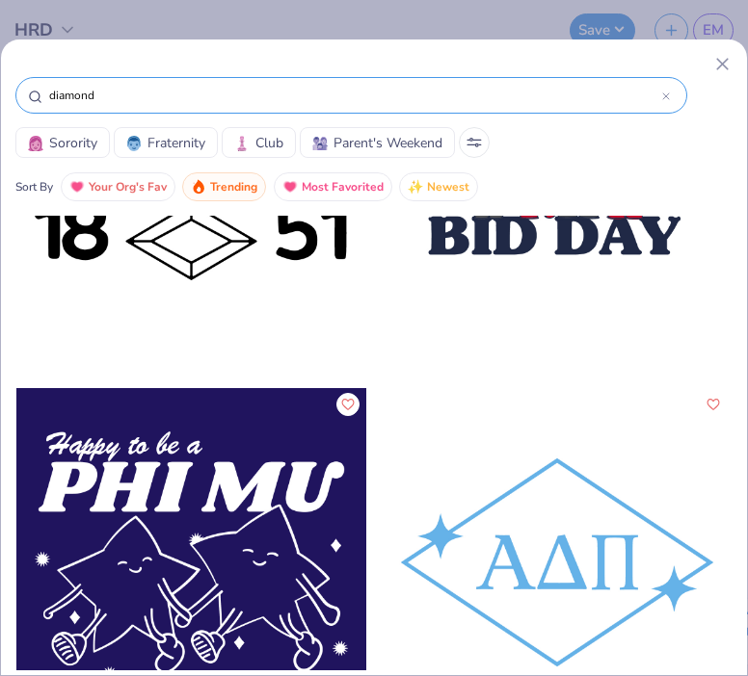
click at [677, 98] on div "diamond" at bounding box center [350, 95] width 671 height 37
click at [674, 96] on div "diamond" at bounding box center [350, 95] width 671 height 37
click at [671, 95] on div "diamond" at bounding box center [350, 95] width 671 height 37
click at [668, 94] on icon at bounding box center [666, 96] width 8 height 8
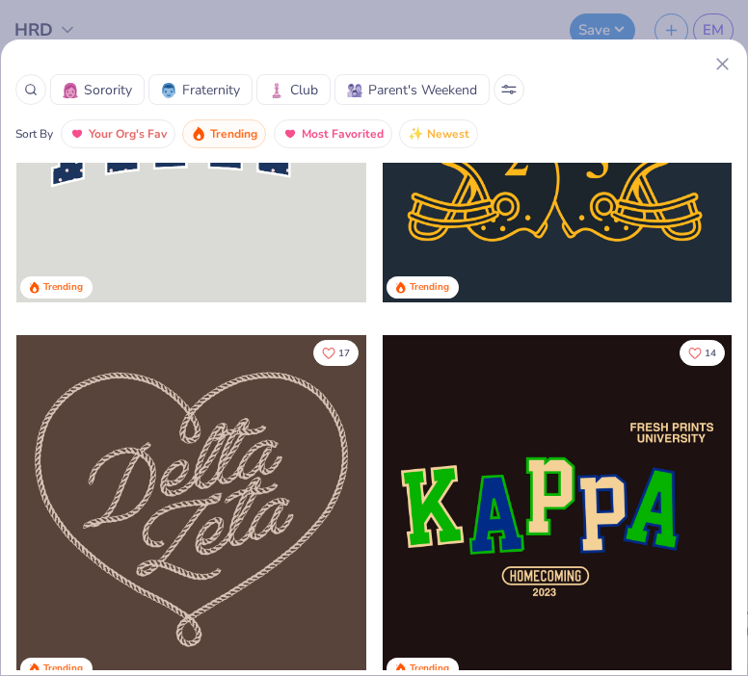
click at [50, 83] on button "Sorority" at bounding box center [97, 89] width 94 height 31
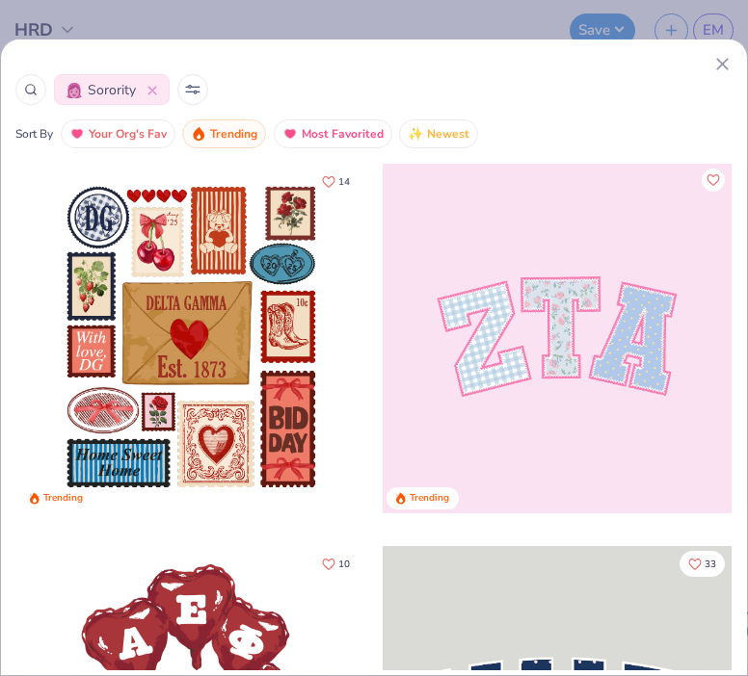
click at [41, 88] on div at bounding box center [30, 89] width 31 height 31
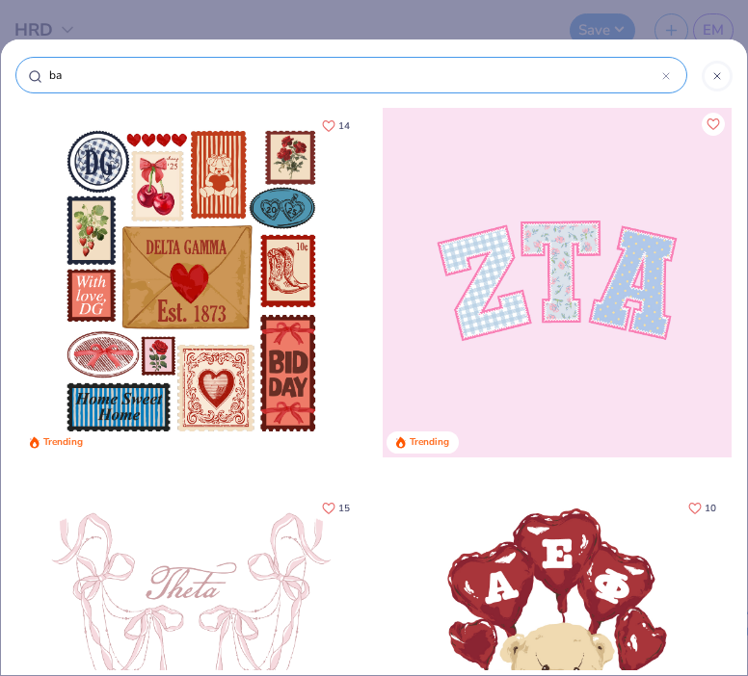
type input "bas"
type input "base"
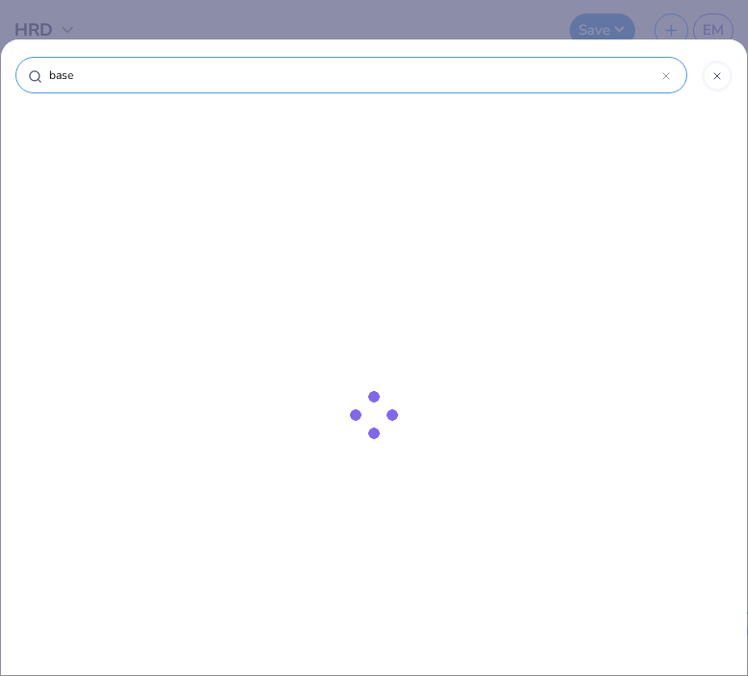
type input "base"
type input "base b"
type input "base ba"
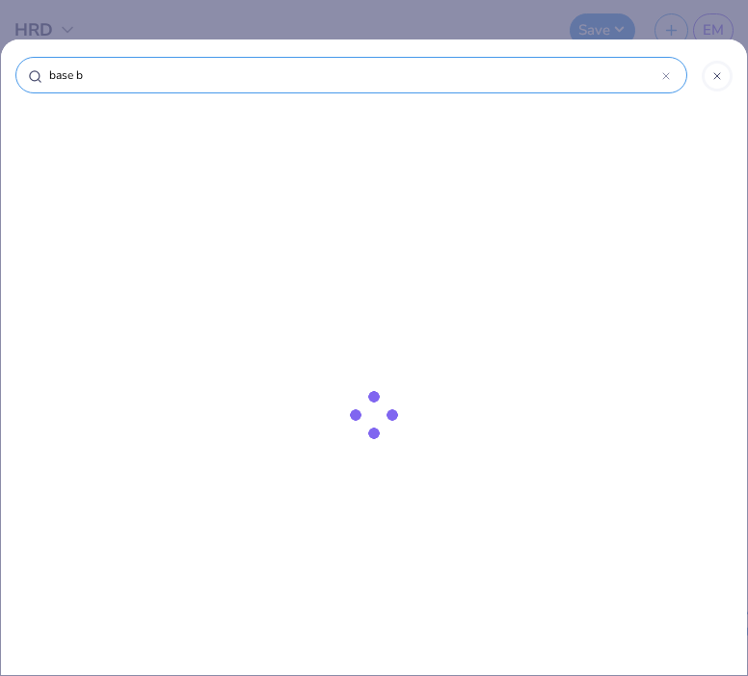
type input "base ba"
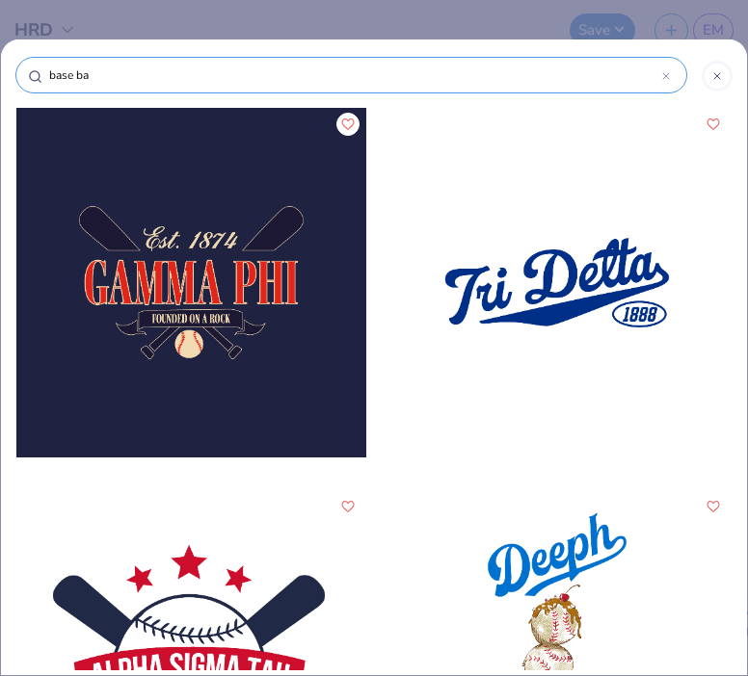
type input "base ba;"
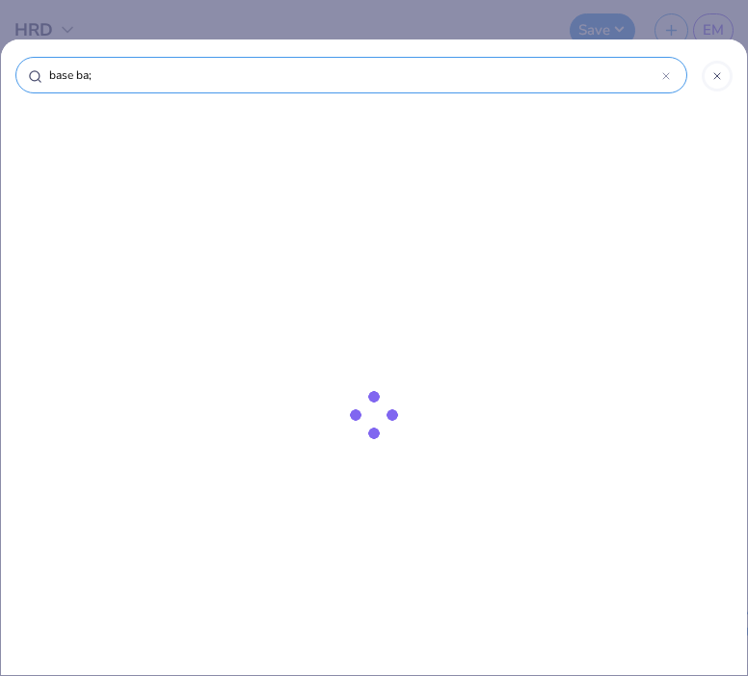
type input "base ba;l"
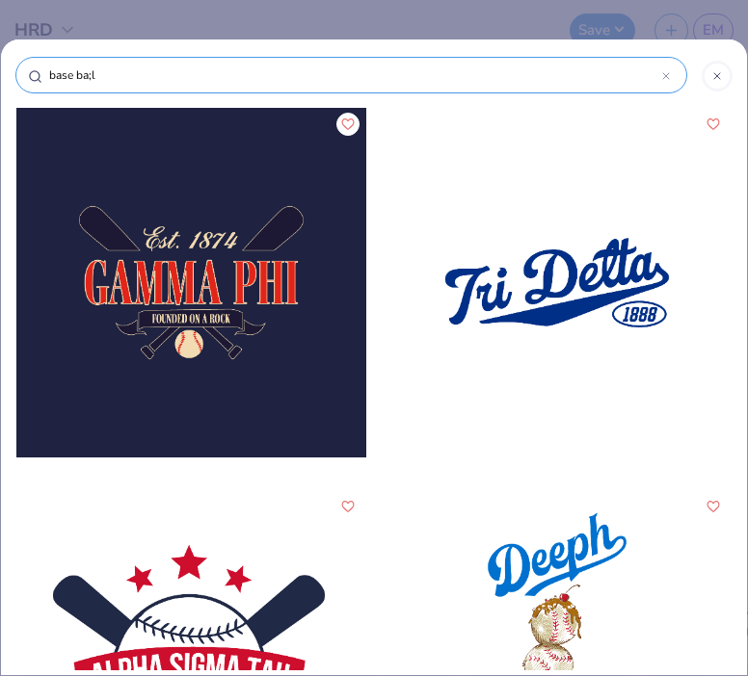
type input "base ba;"
type input "base ba"
type input "base bal"
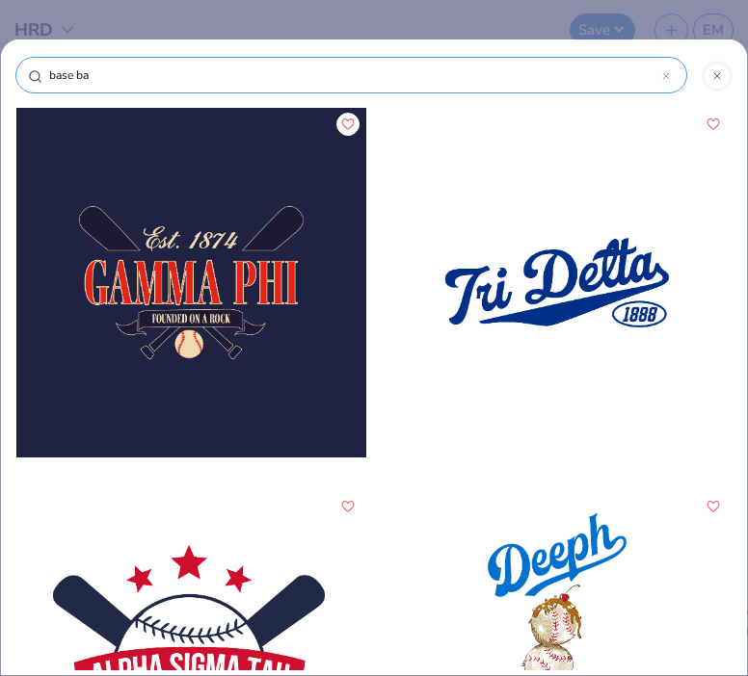
type input "base bal"
type input "base ball"
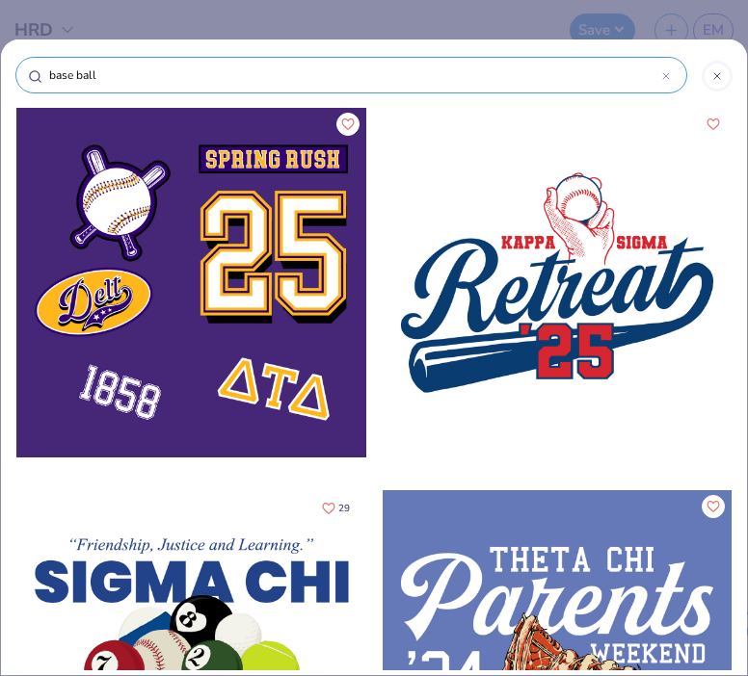
type input "base ball"
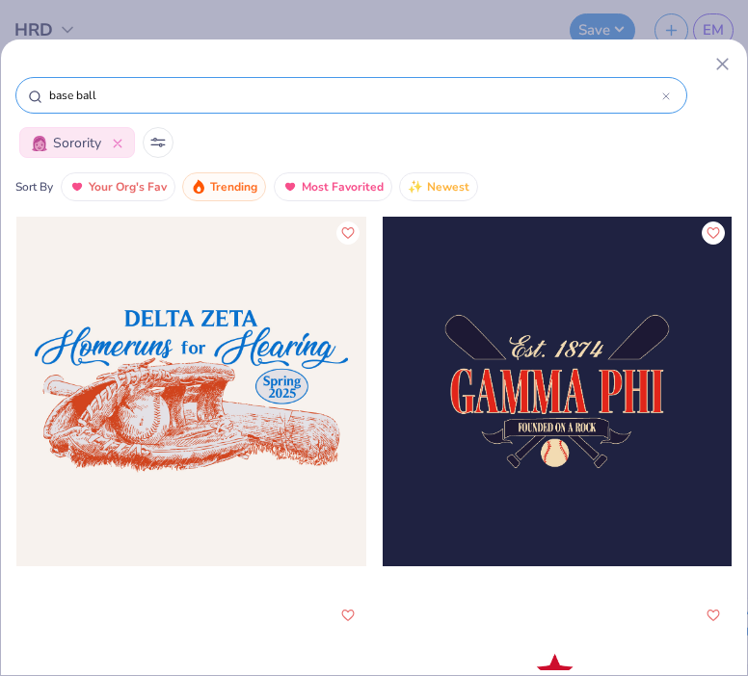
click at [116, 143] on icon at bounding box center [118, 144] width 8 height 8
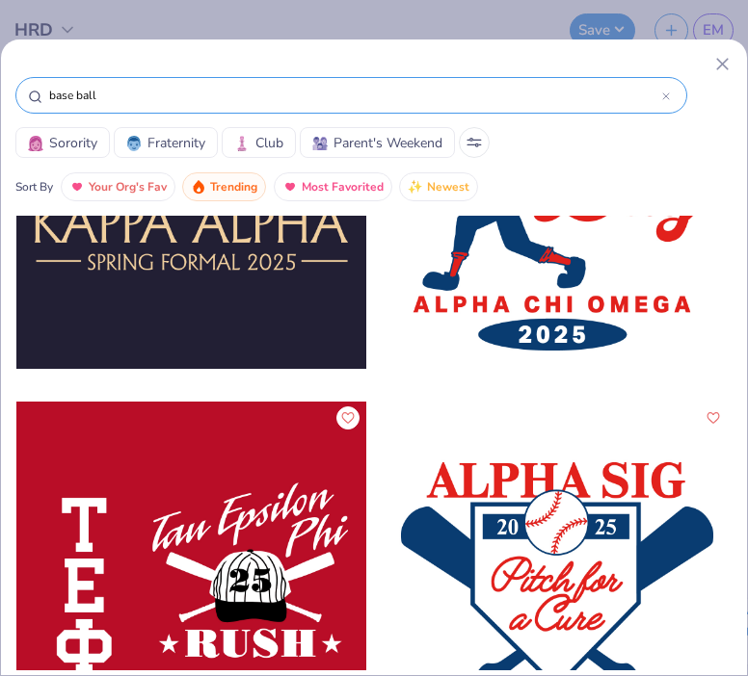
scroll to position [4400, 0]
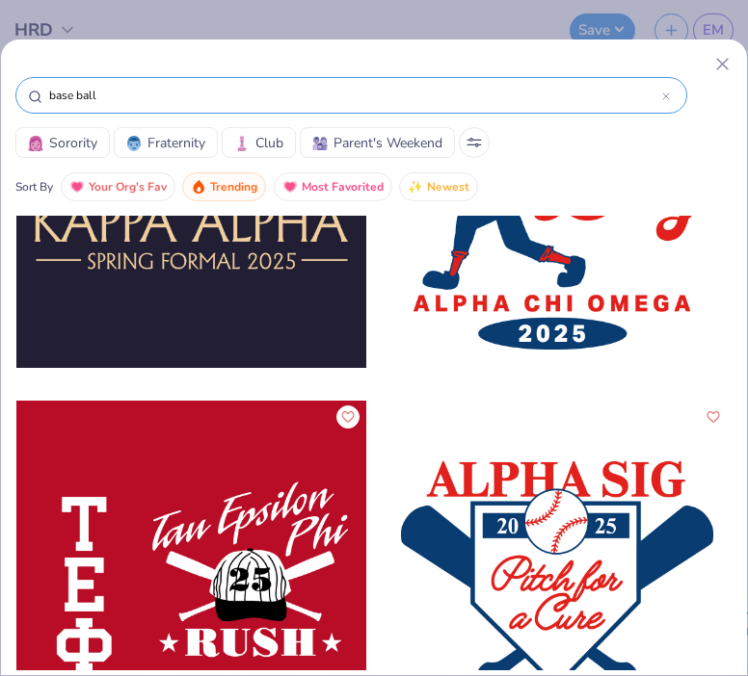
click at [721, 61] on icon at bounding box center [722, 64] width 20 height 20
click at [709, 27] on div "base ball Sorority Fraternity Club Parent's Weekend Sort By Your Org's Fav Tren…" at bounding box center [374, 338] width 748 height 676
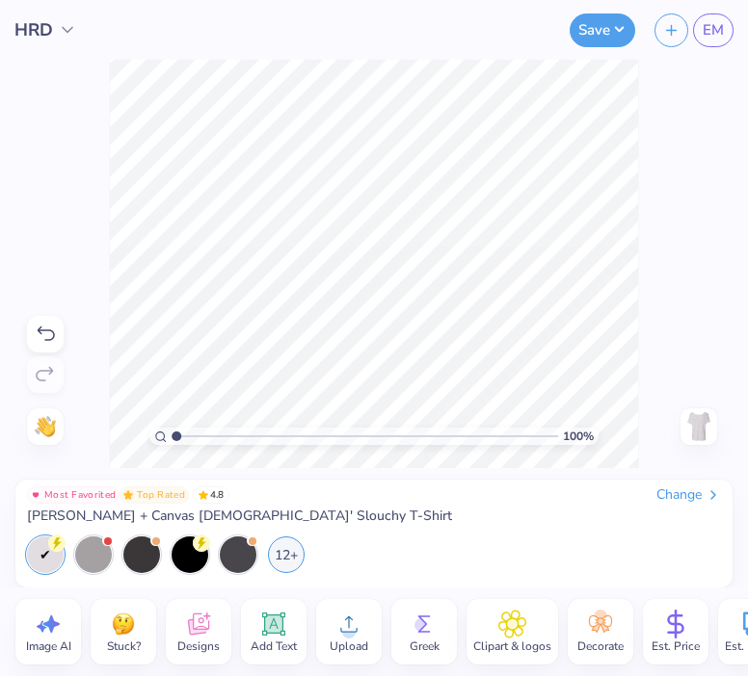
click at [724, 69] on div "100 % Need help? Chat with us. Back" at bounding box center [374, 264] width 748 height 408
click at [714, 41] on link "EM" at bounding box center [713, 30] width 40 height 34
